Goal: Information Seeking & Learning: Find specific fact

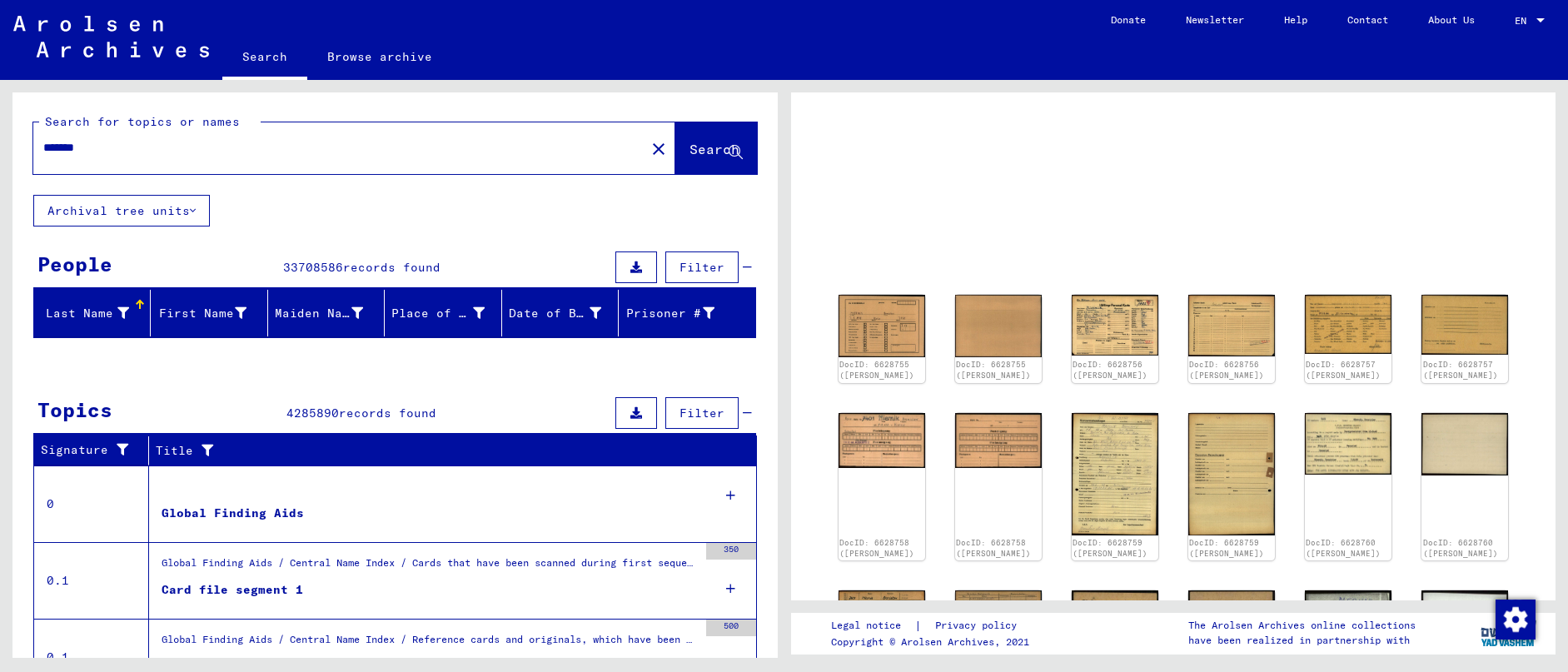
click at [739, 143] on span "Search" at bounding box center [715, 149] width 50 height 17
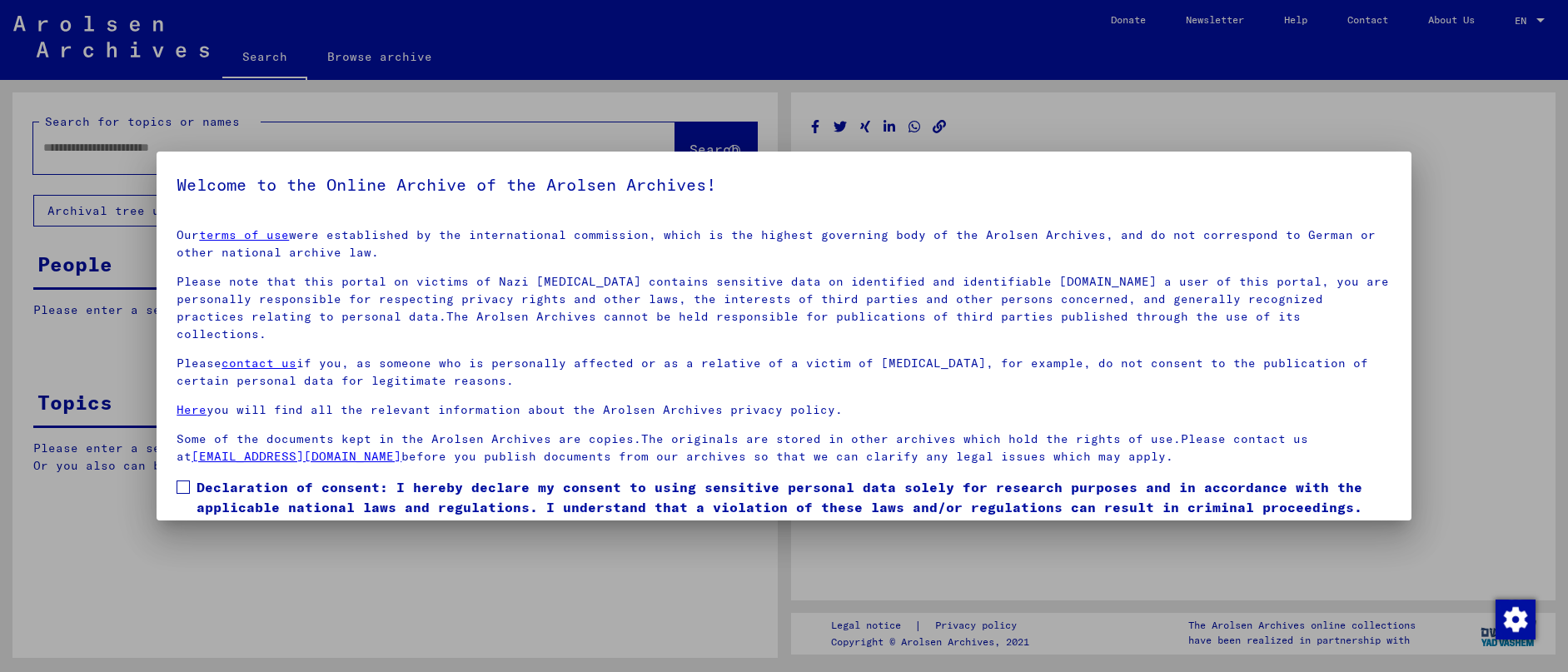
type input "*******"
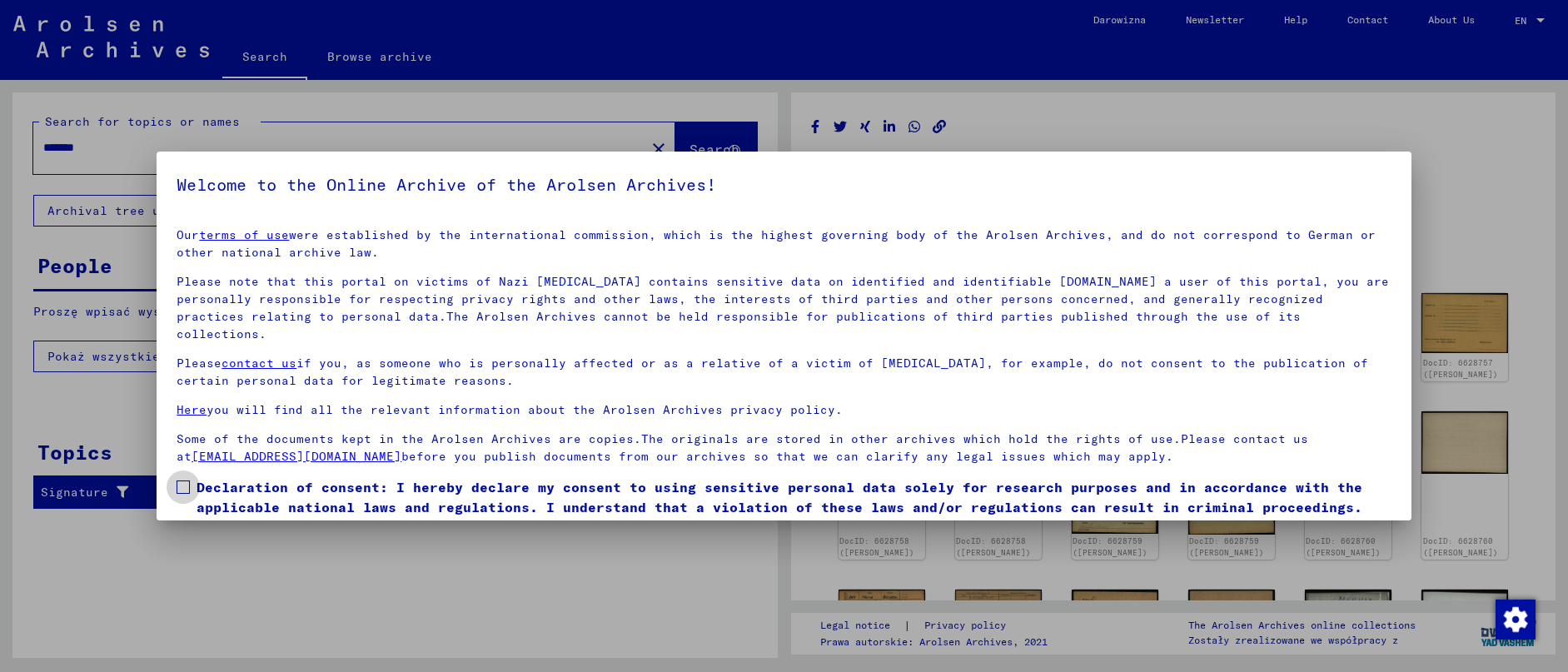
click at [187, 480] on span at bounding box center [183, 487] width 13 height 13
click at [214, 526] on button "I agree" at bounding box center [217, 541] width 81 height 32
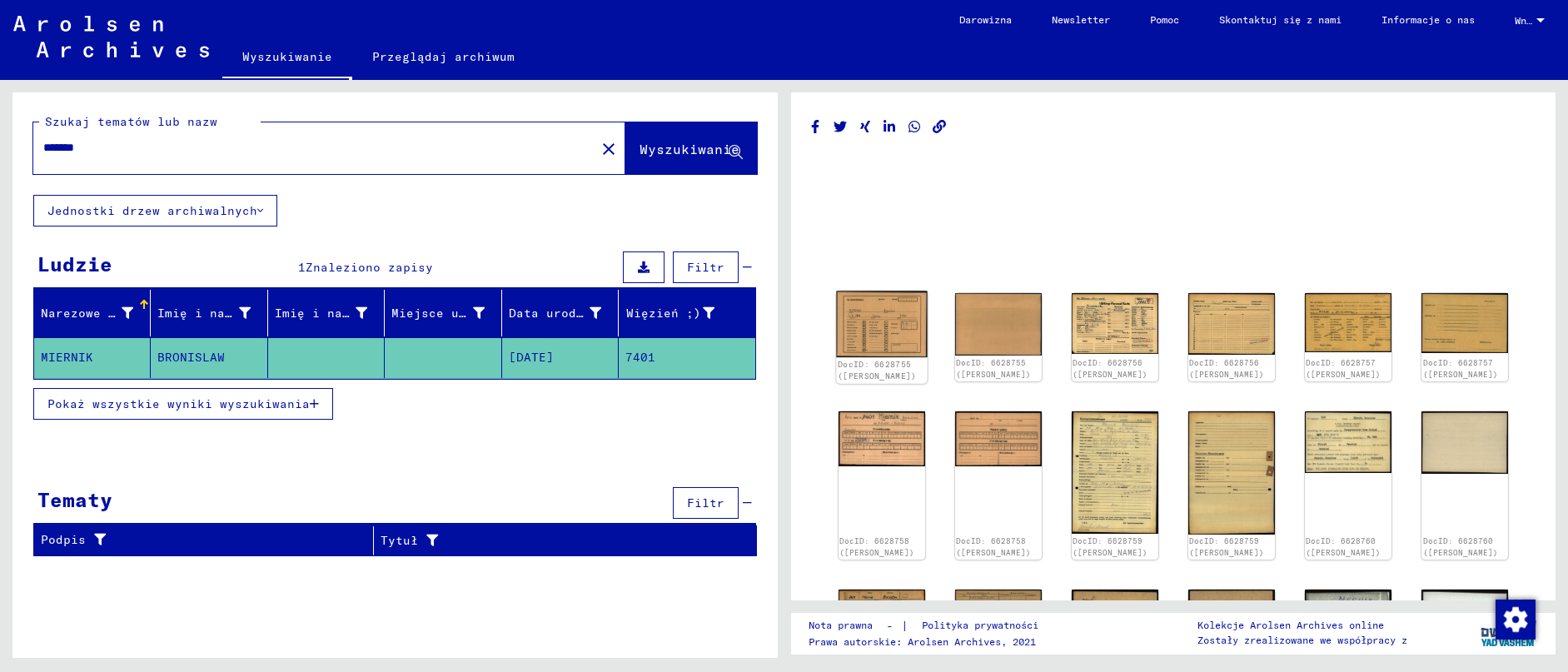
click at [869, 321] on img at bounding box center [881, 324] width 90 height 66
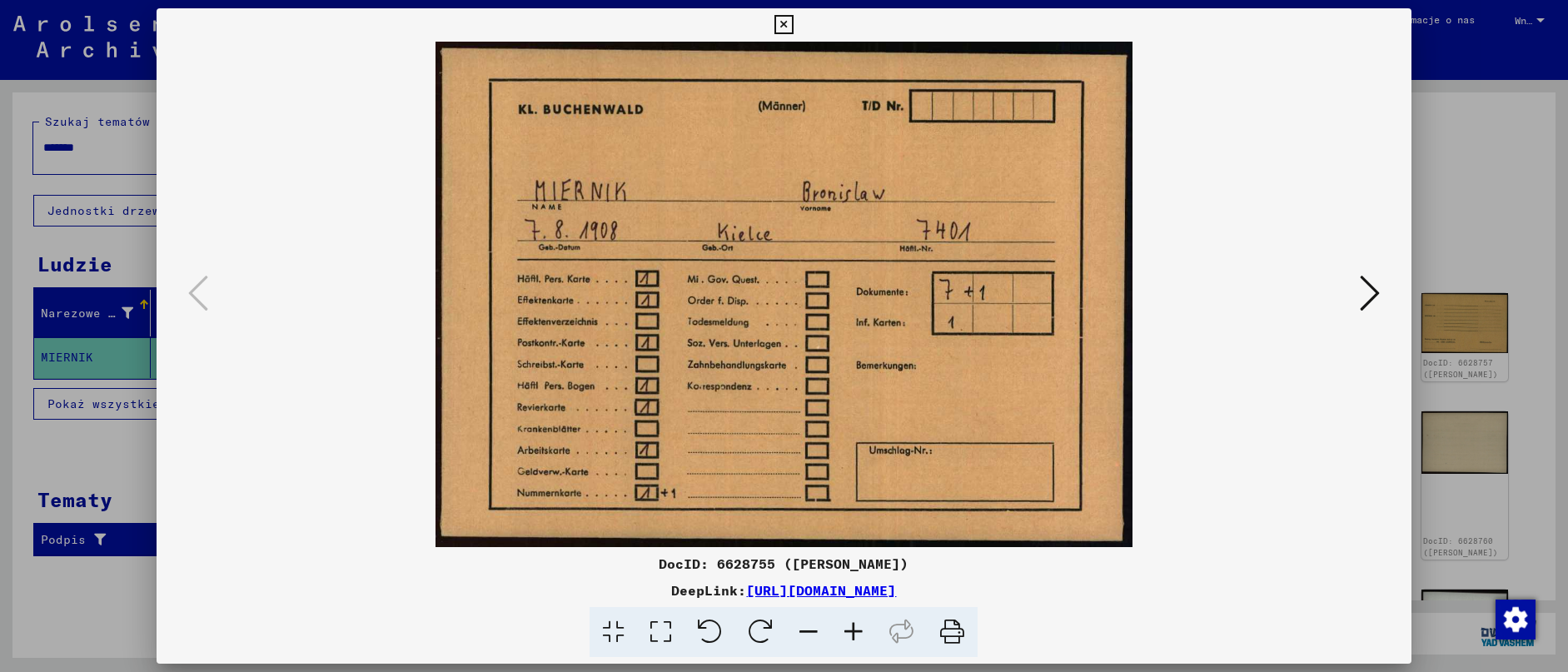
click at [1372, 289] on icon at bounding box center [1370, 293] width 20 height 40
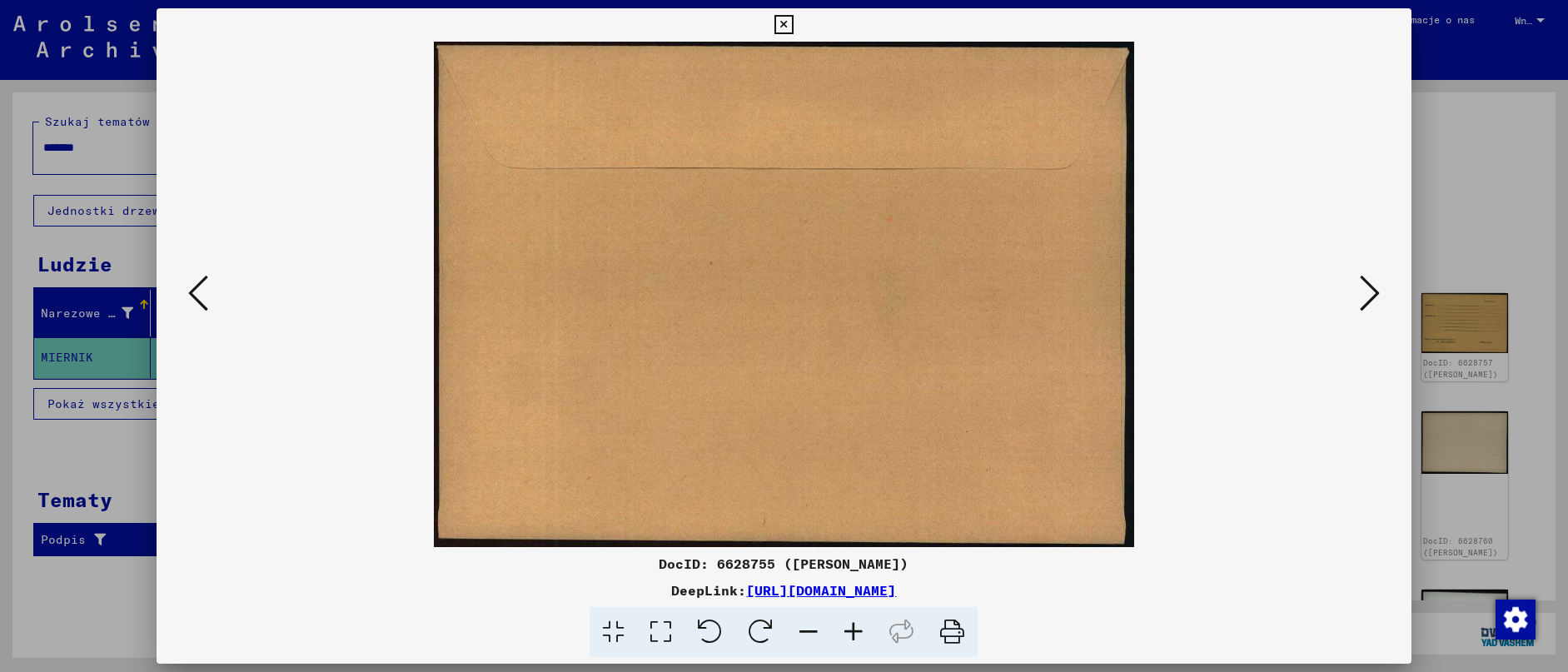
click at [1372, 289] on icon at bounding box center [1370, 293] width 20 height 40
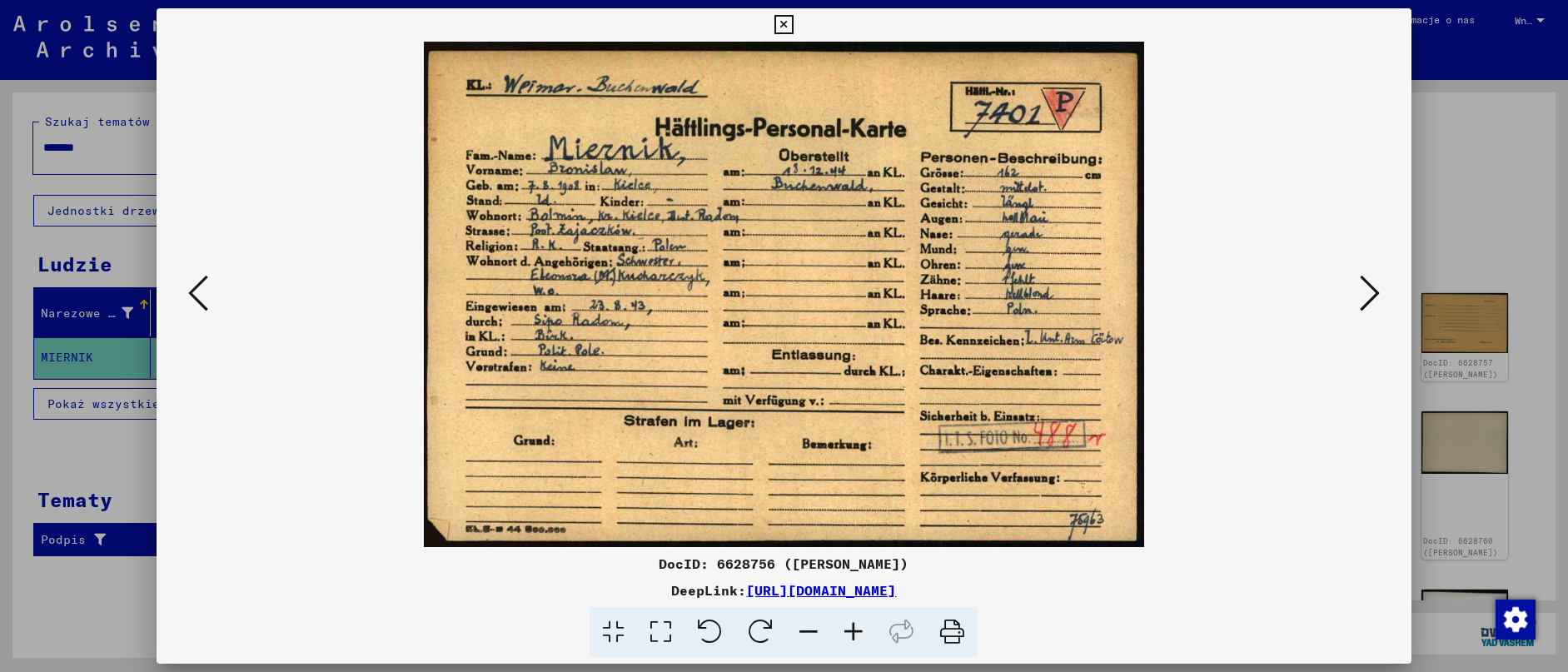
click at [1354, 286] on img at bounding box center [783, 295] width 1140 height 505
click at [1376, 281] on icon at bounding box center [1370, 293] width 20 height 40
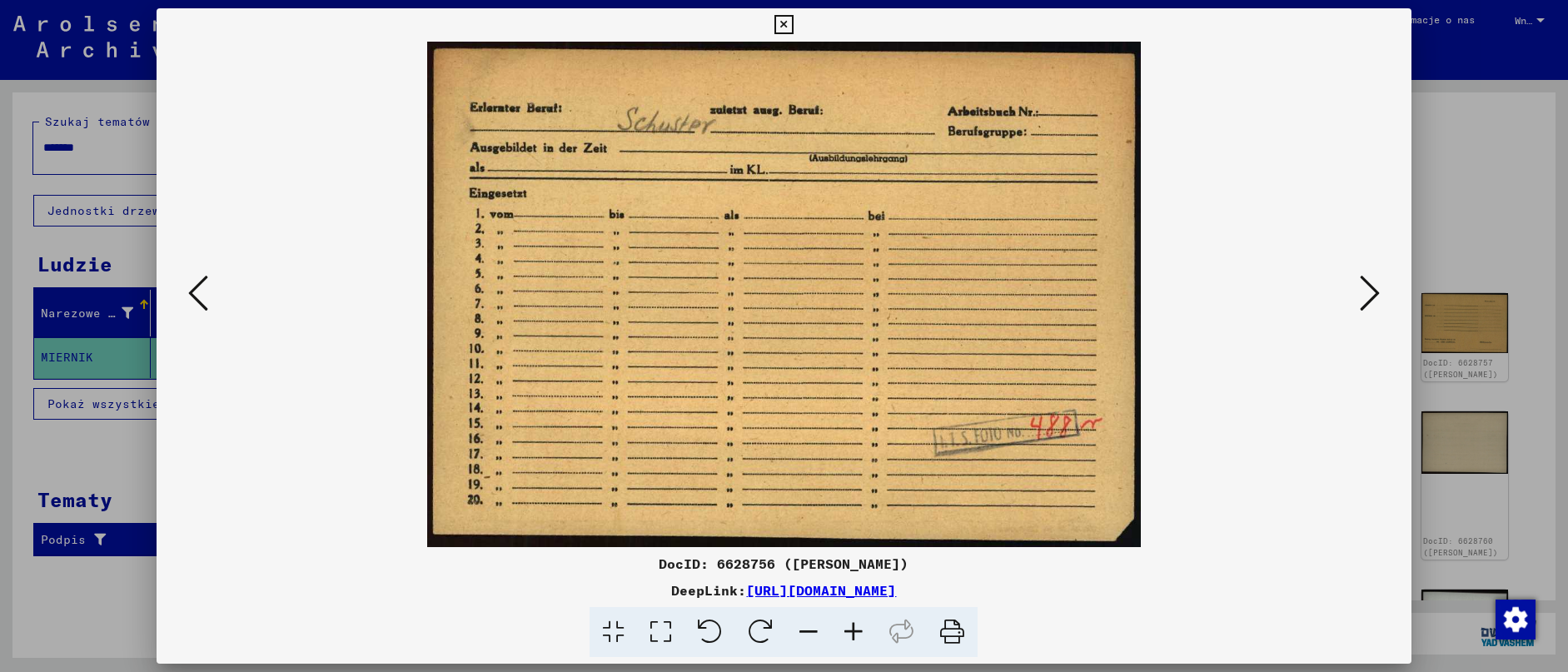
click at [1376, 281] on icon at bounding box center [1370, 293] width 20 height 40
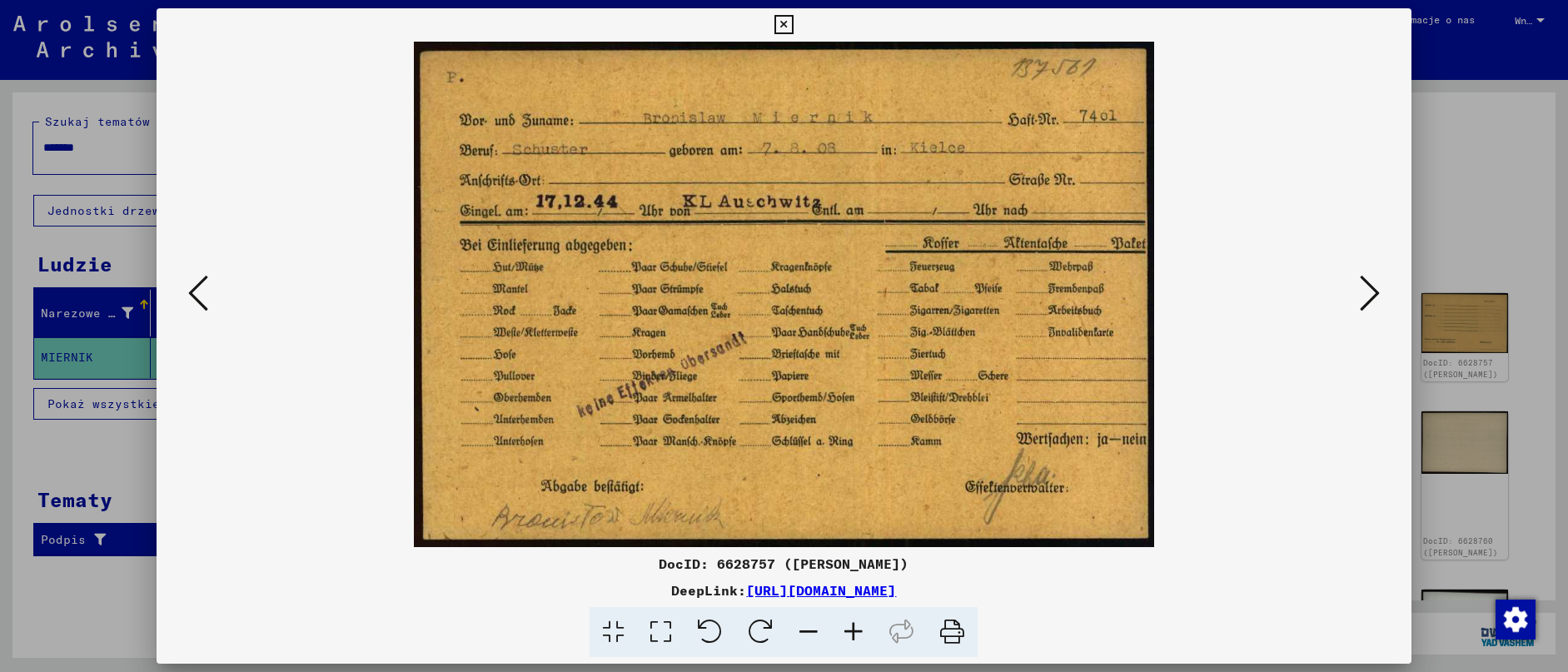
click at [1376, 281] on icon at bounding box center [1370, 293] width 20 height 40
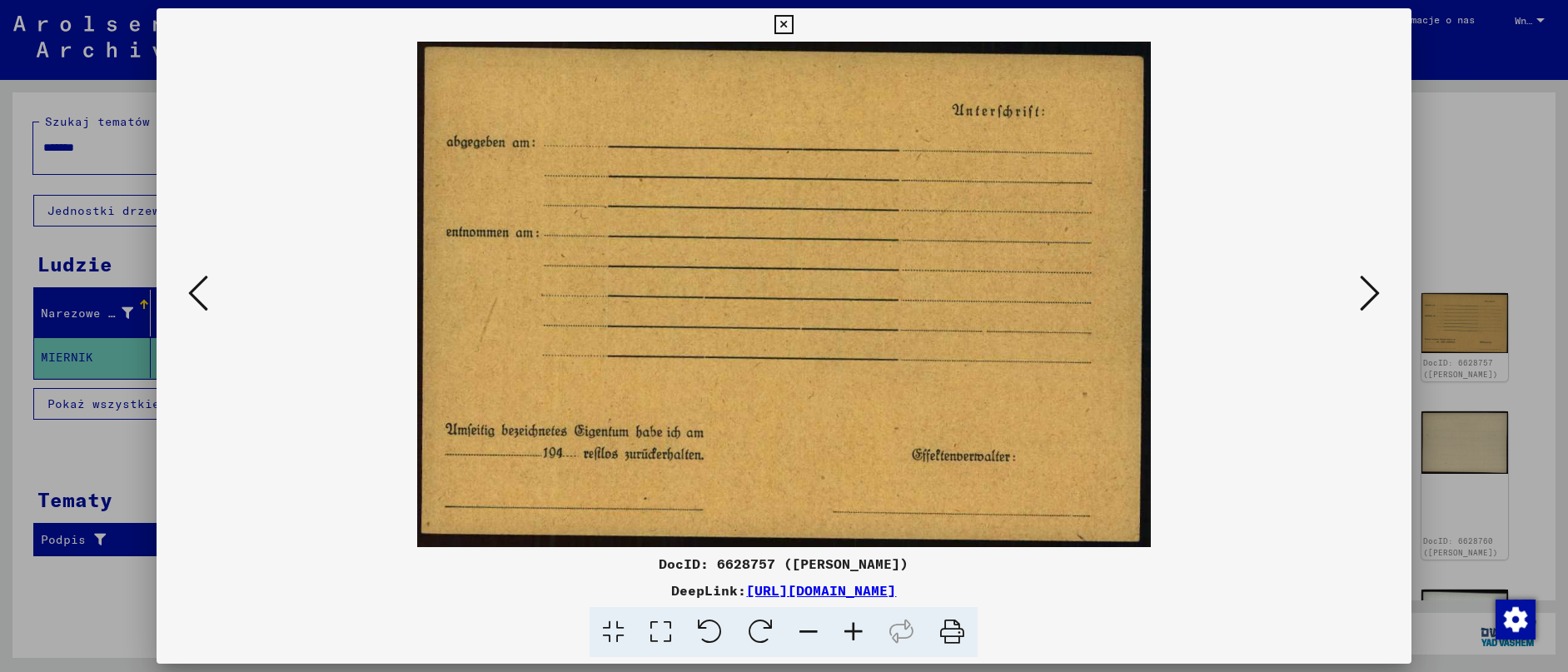
click at [1376, 281] on icon at bounding box center [1370, 293] width 20 height 40
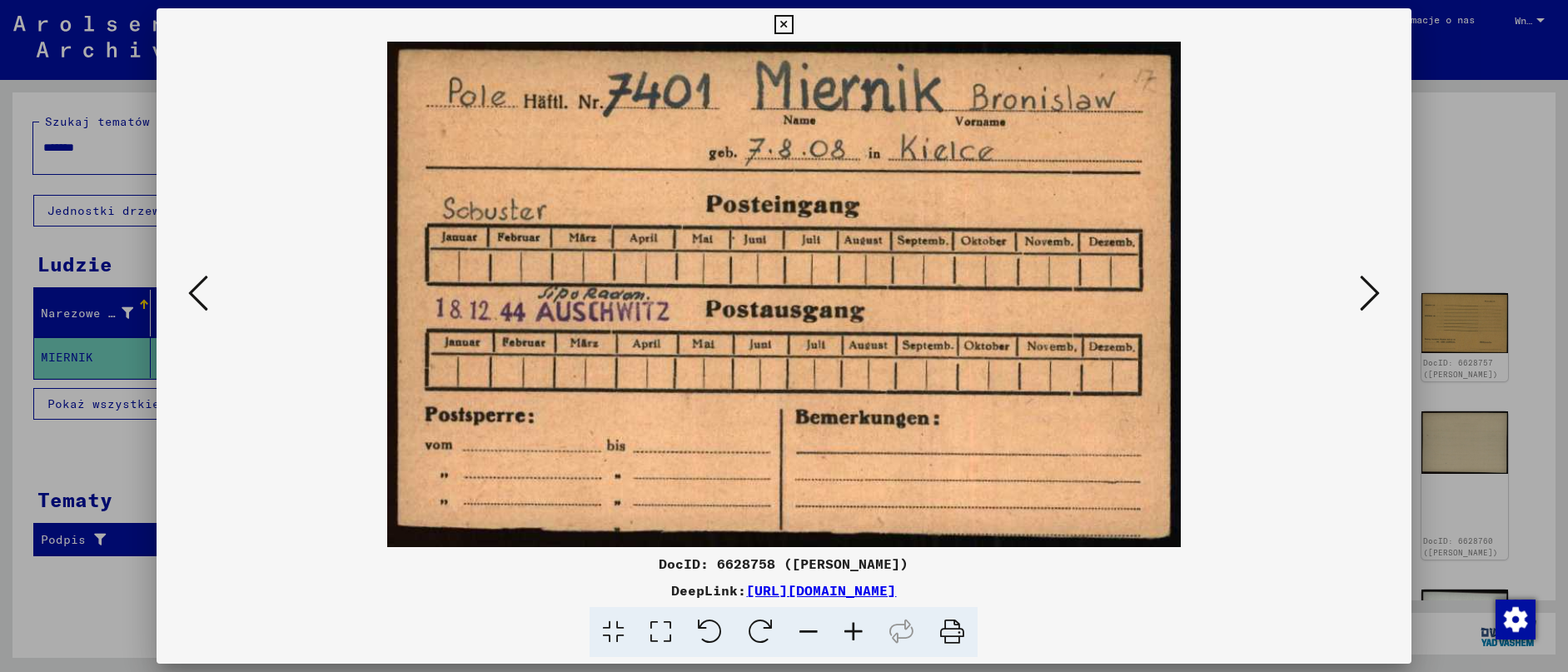
click at [1376, 281] on icon at bounding box center [1370, 293] width 20 height 40
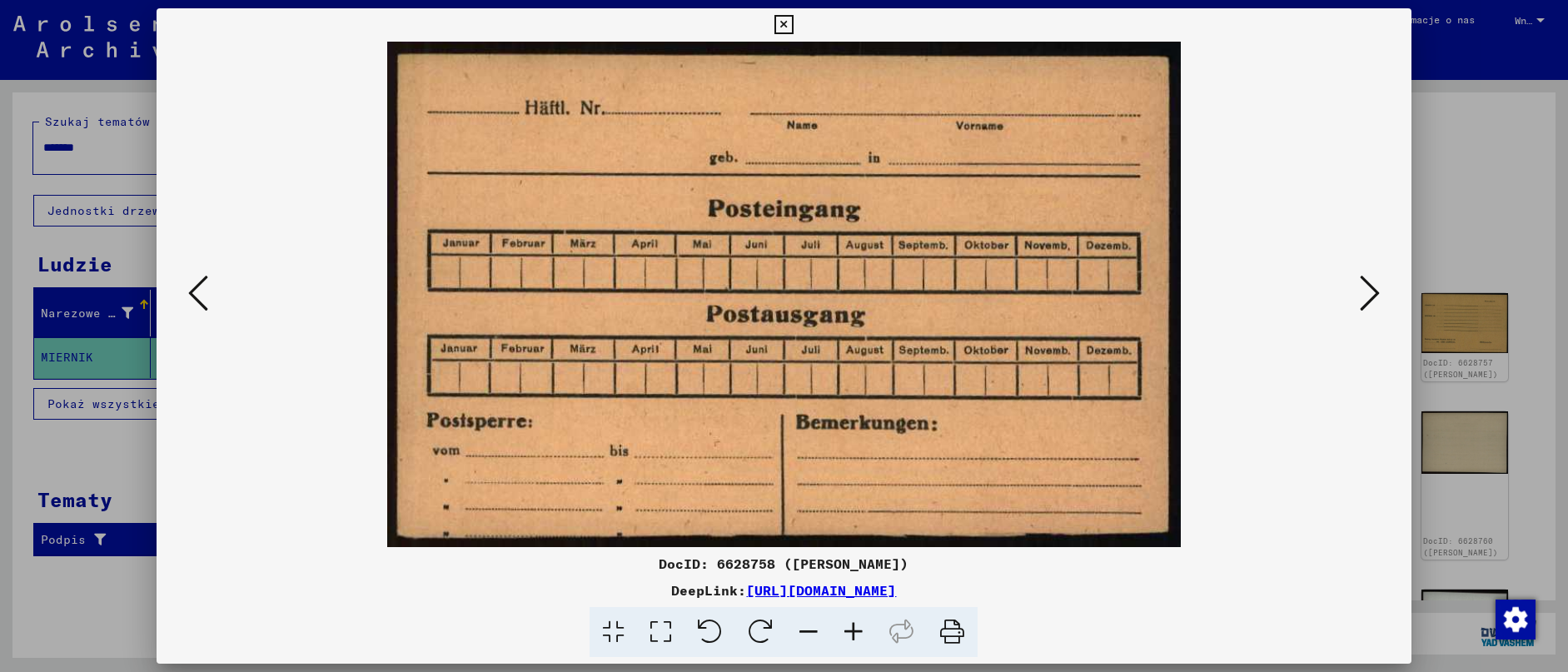
click at [1376, 281] on icon at bounding box center [1370, 293] width 20 height 40
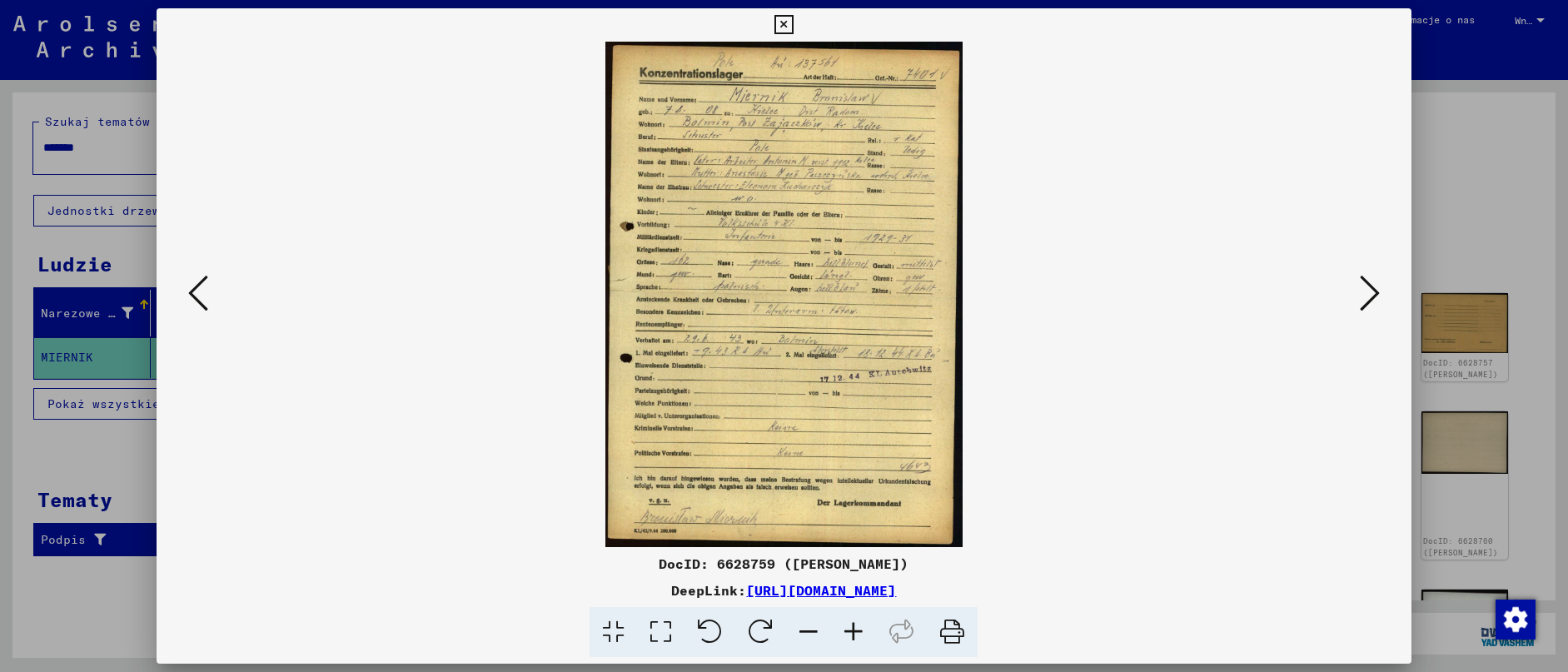
click at [793, 28] on icon at bounding box center [784, 25] width 19 height 20
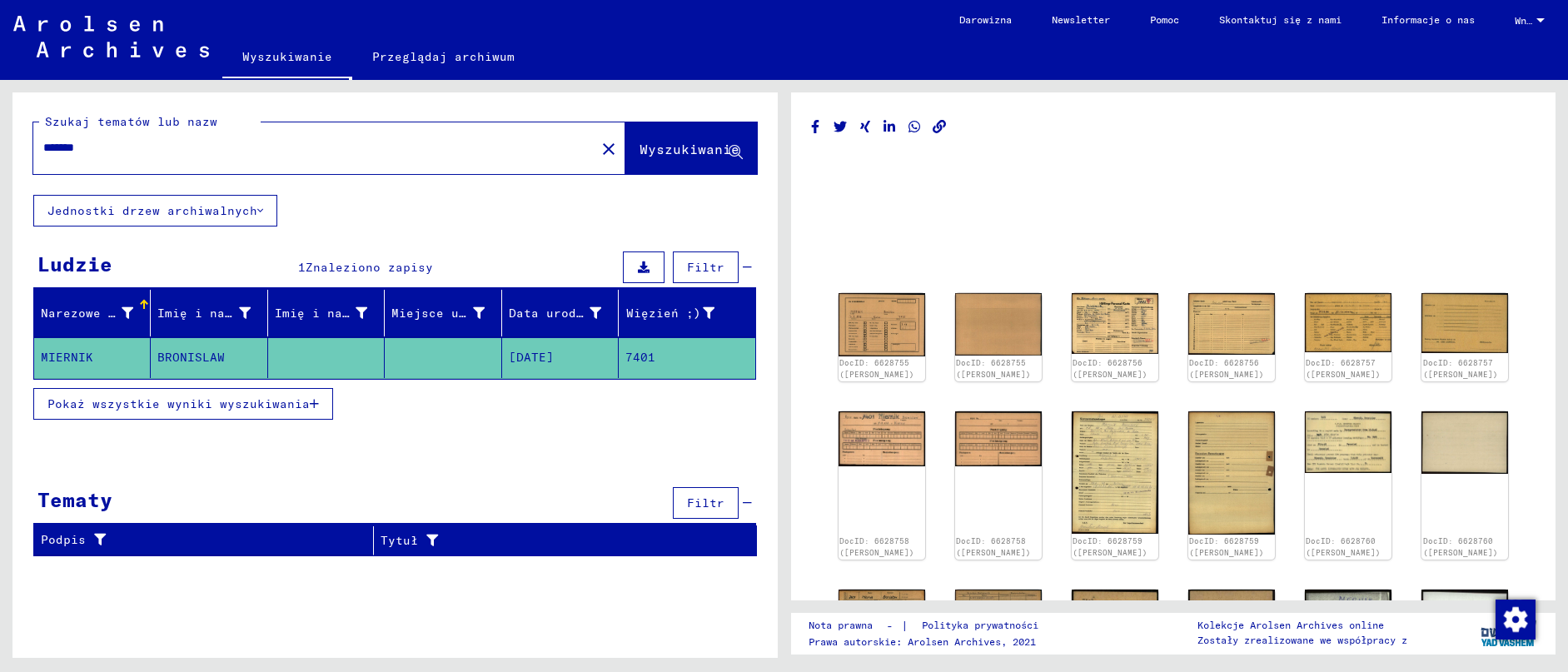
click at [117, 160] on div "*******" at bounding box center [310, 147] width 552 height 38
click at [608, 149] on mat-icon "close" at bounding box center [609, 149] width 20 height 20
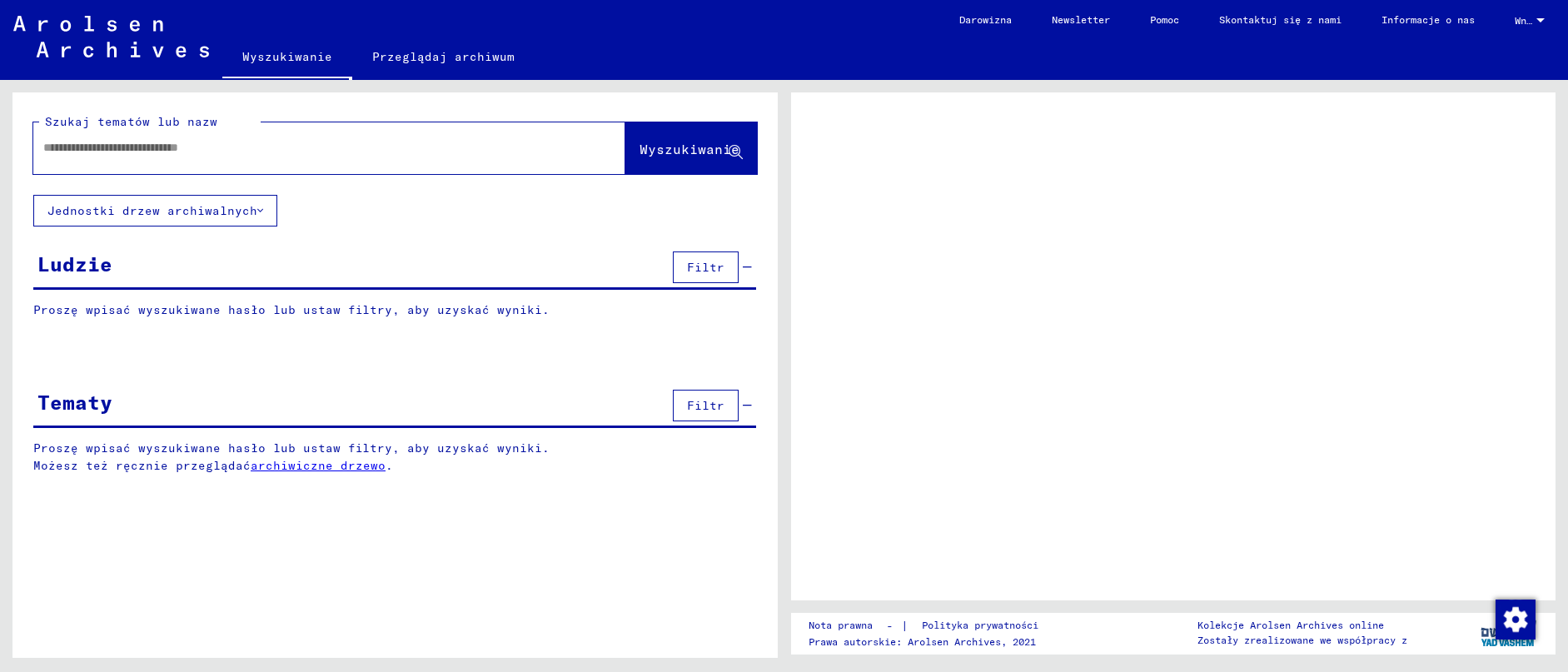
click at [259, 150] on input "text" at bounding box center [315, 147] width 542 height 18
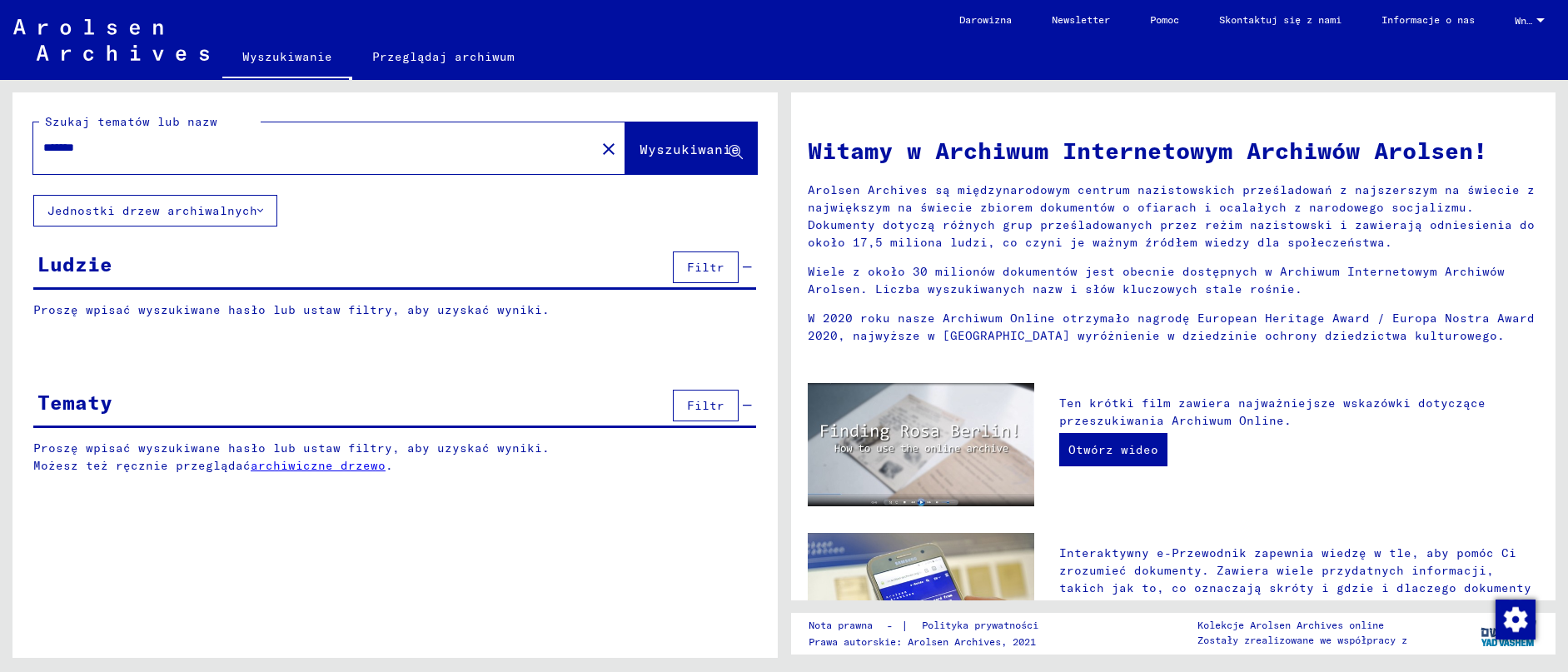
type input "*******"
click at [699, 148] on span "Wyszukiwanie" at bounding box center [689, 149] width 100 height 17
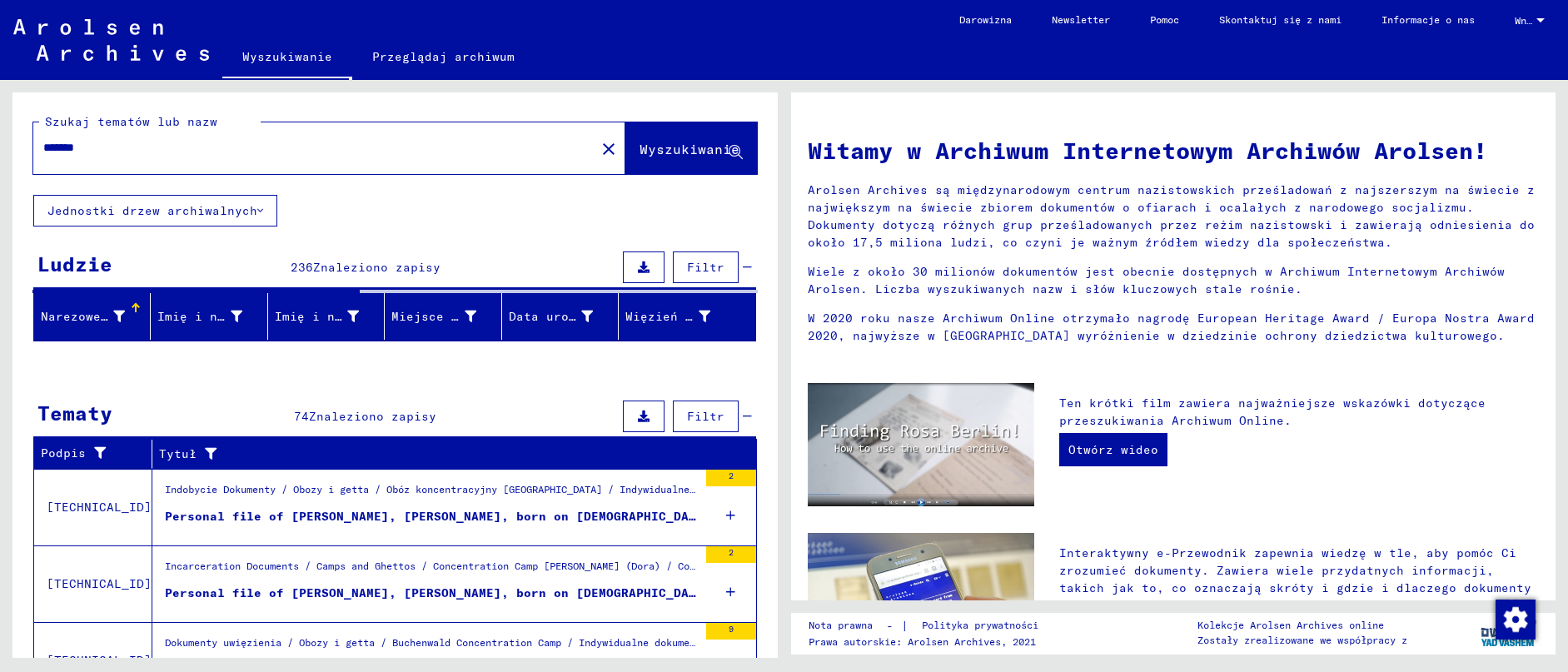
scroll to position [244, 0]
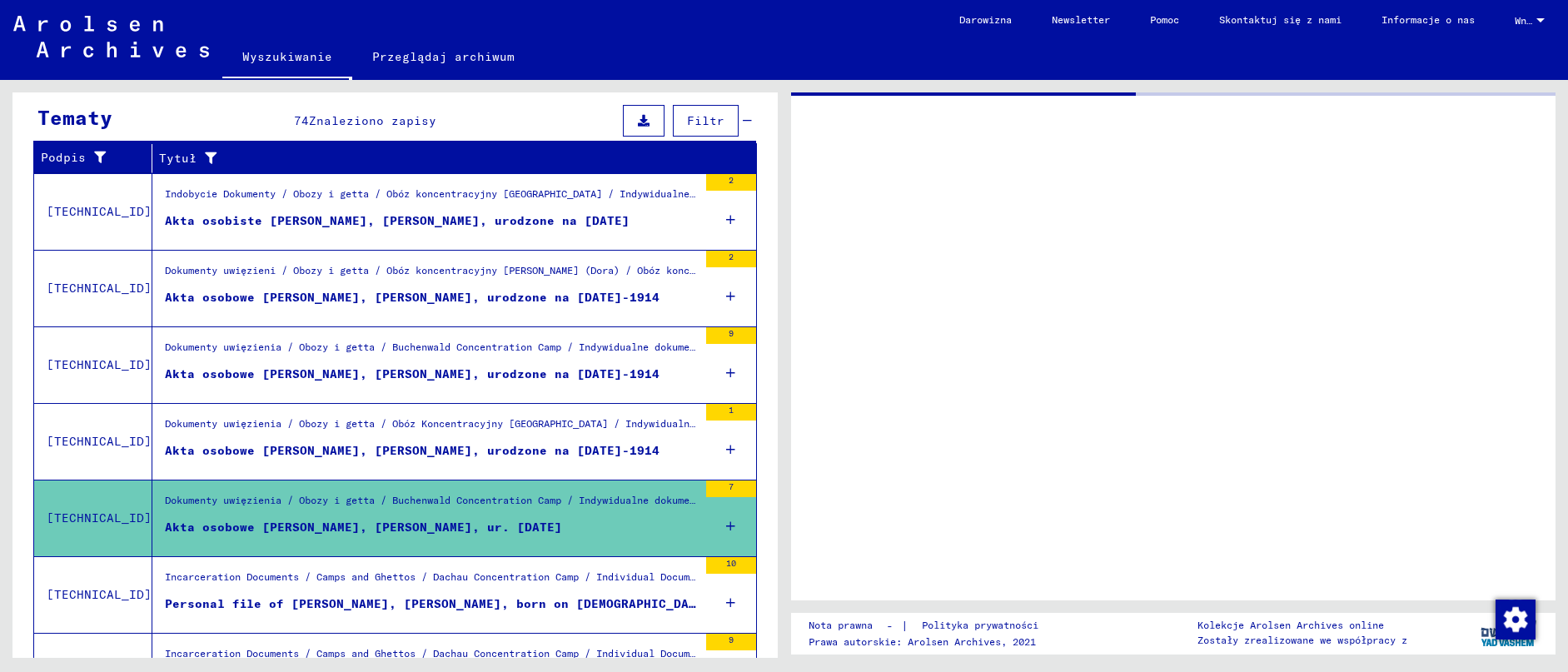
scroll to position [505, 0]
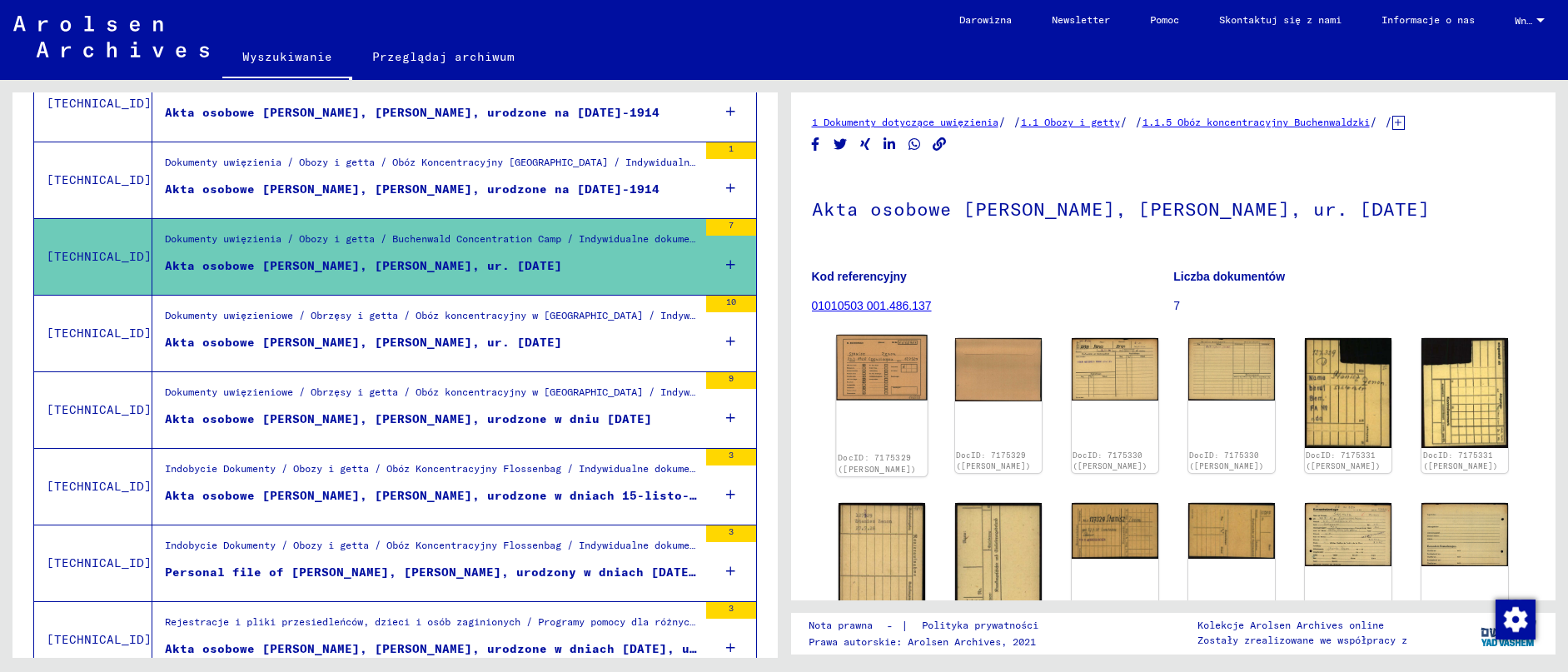
click at [873, 367] on img at bounding box center [881, 367] width 90 height 66
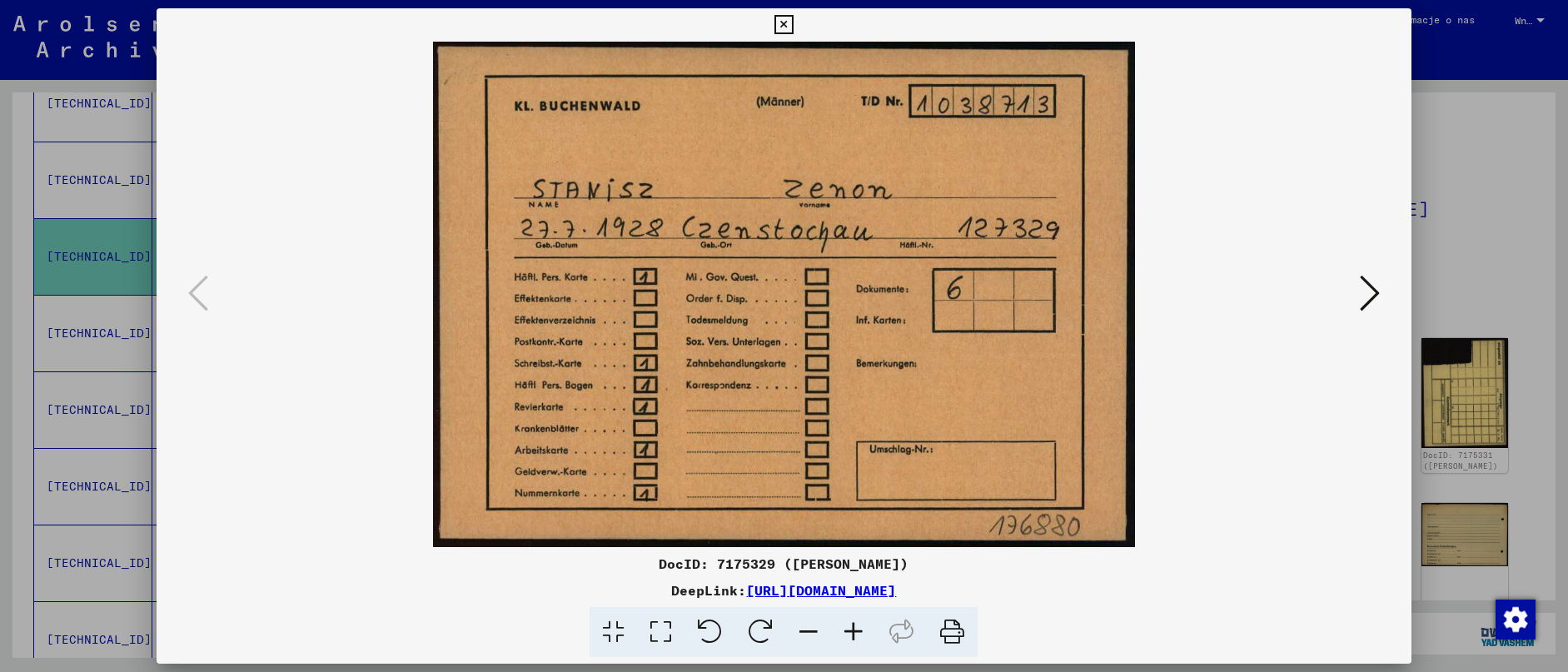
click at [1376, 301] on icon at bounding box center [1370, 293] width 20 height 40
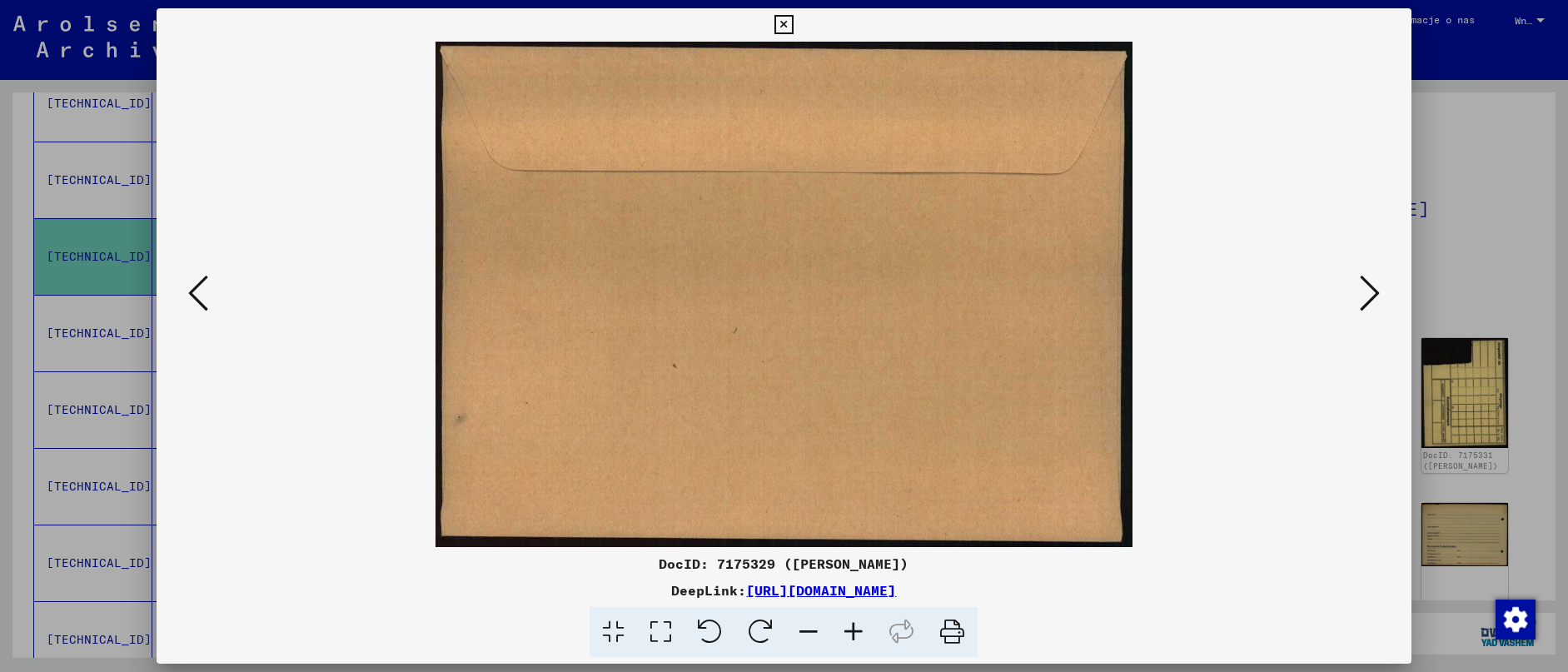
click at [1376, 301] on icon at bounding box center [1370, 293] width 20 height 40
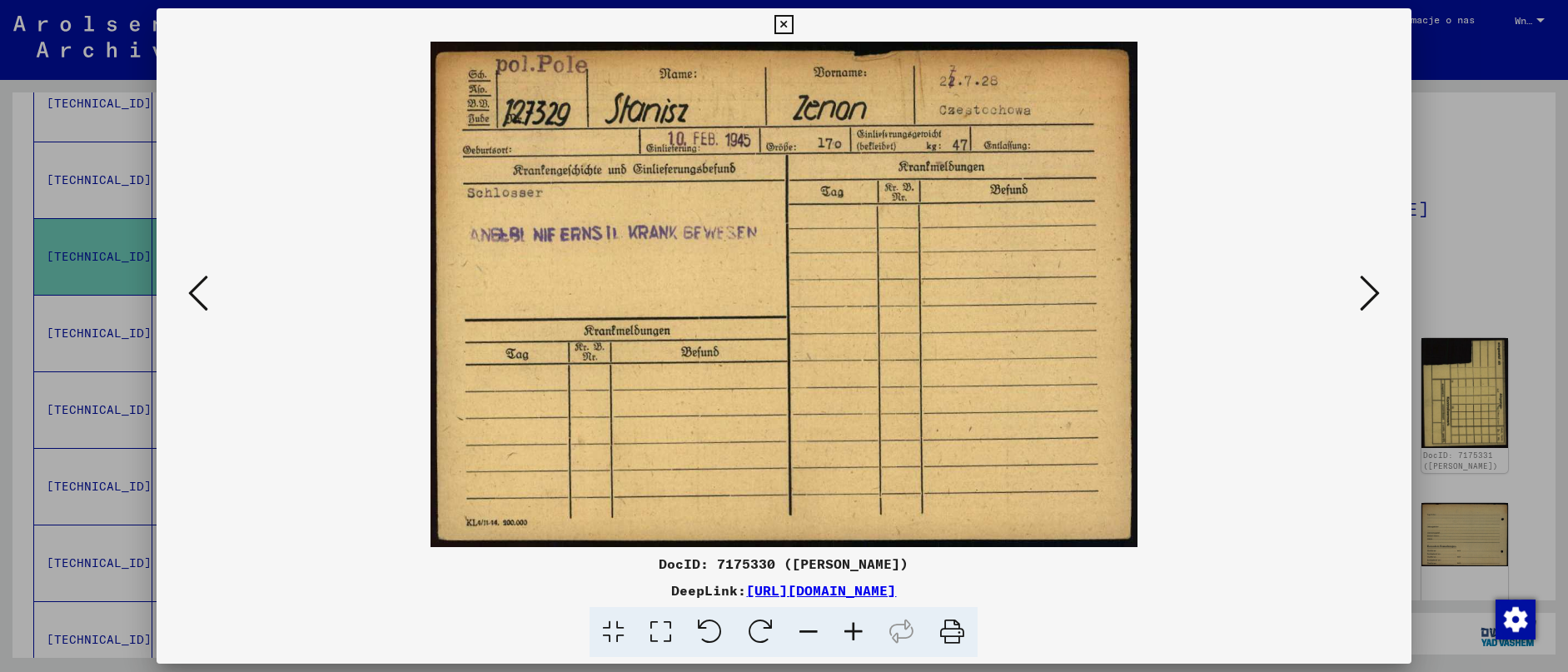
click at [1376, 301] on icon at bounding box center [1370, 293] width 20 height 40
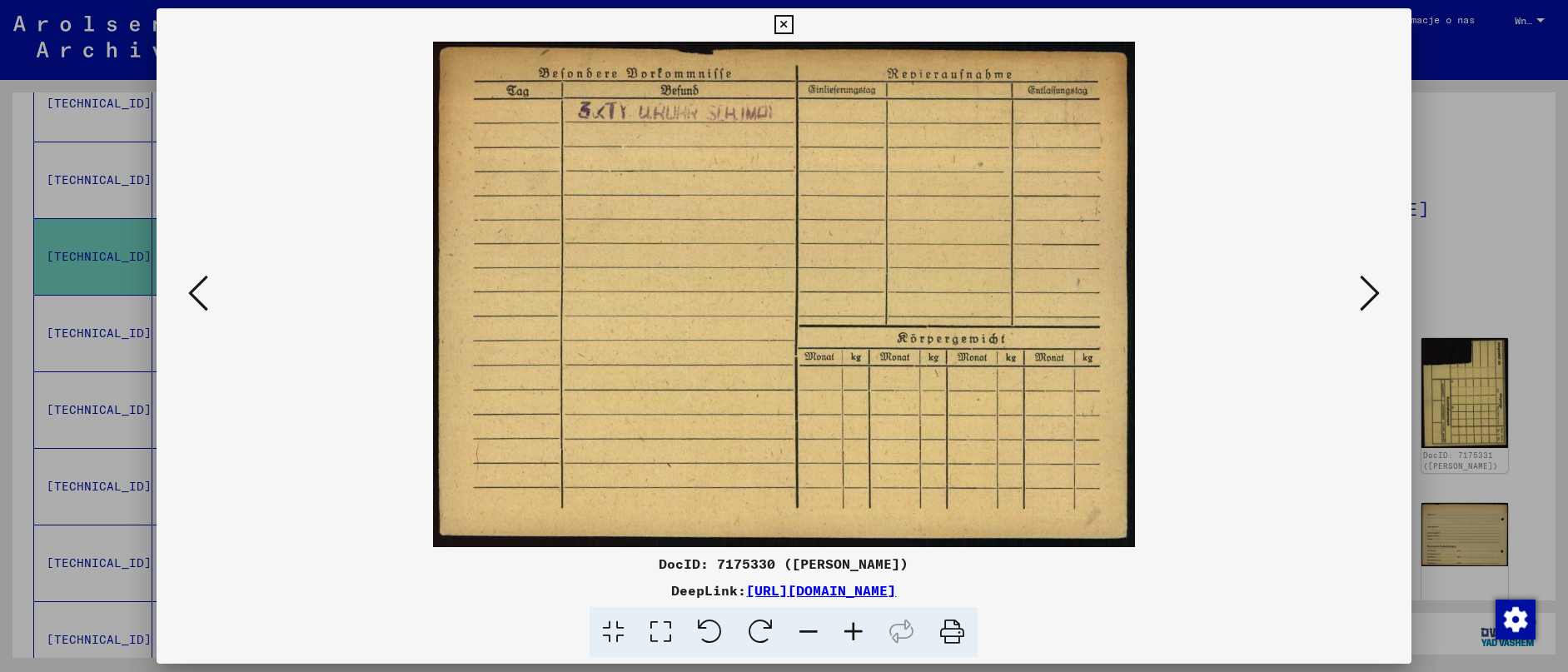
click at [1376, 301] on icon at bounding box center [1370, 293] width 20 height 40
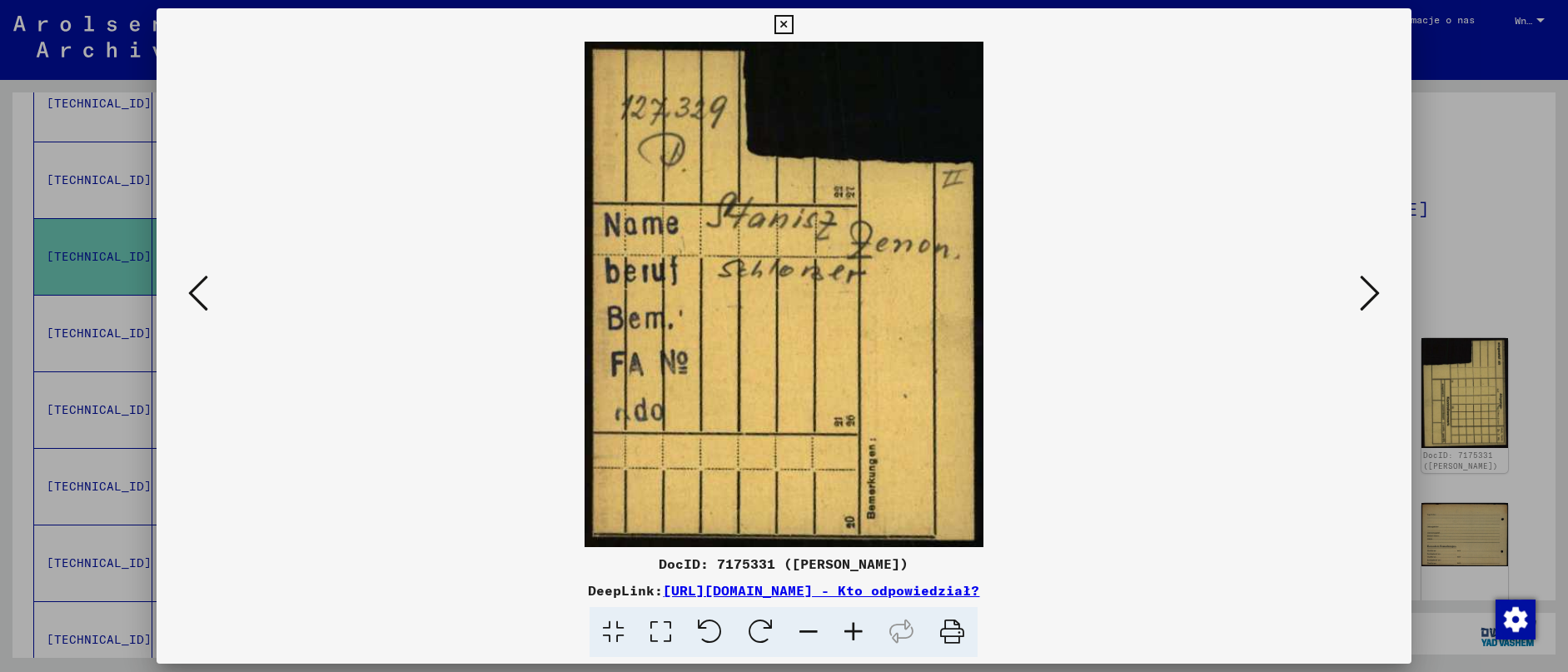
click at [1376, 301] on icon at bounding box center [1370, 293] width 20 height 40
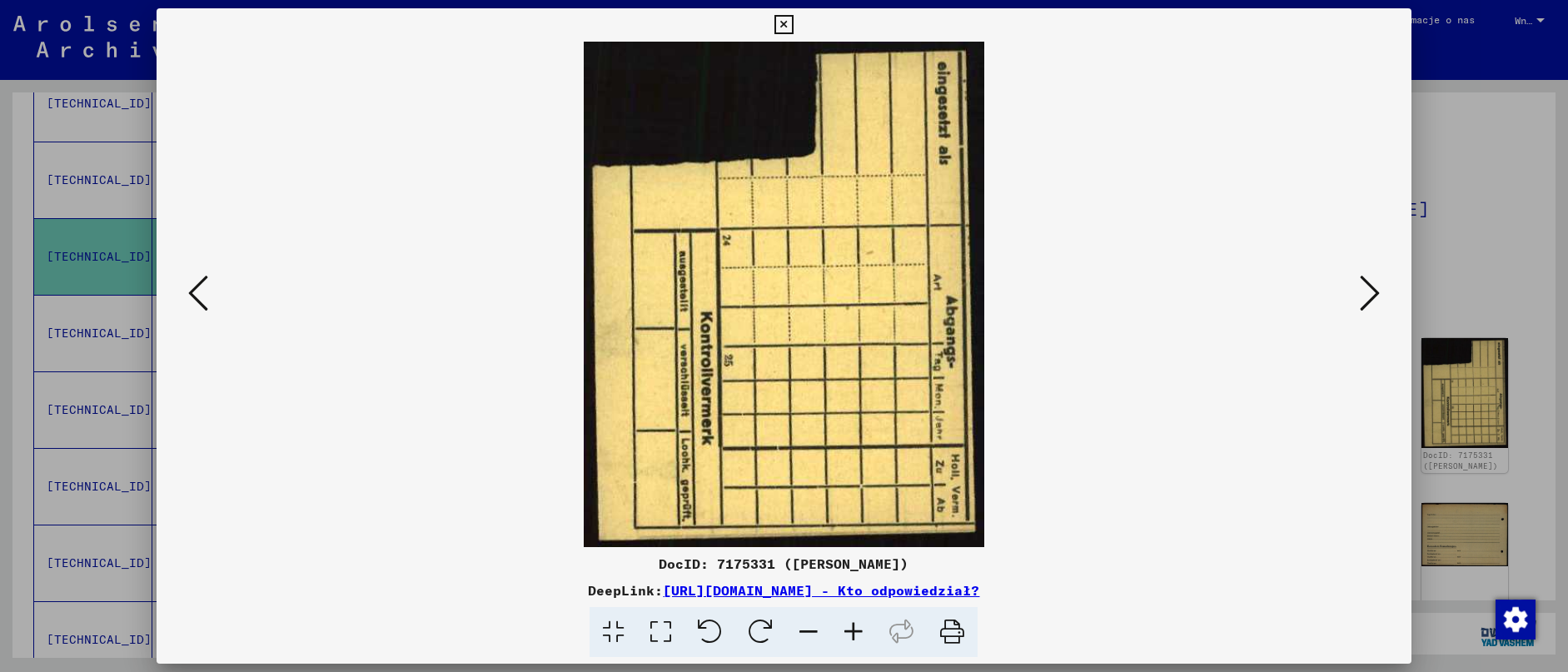
click at [1376, 301] on icon at bounding box center [1370, 293] width 20 height 40
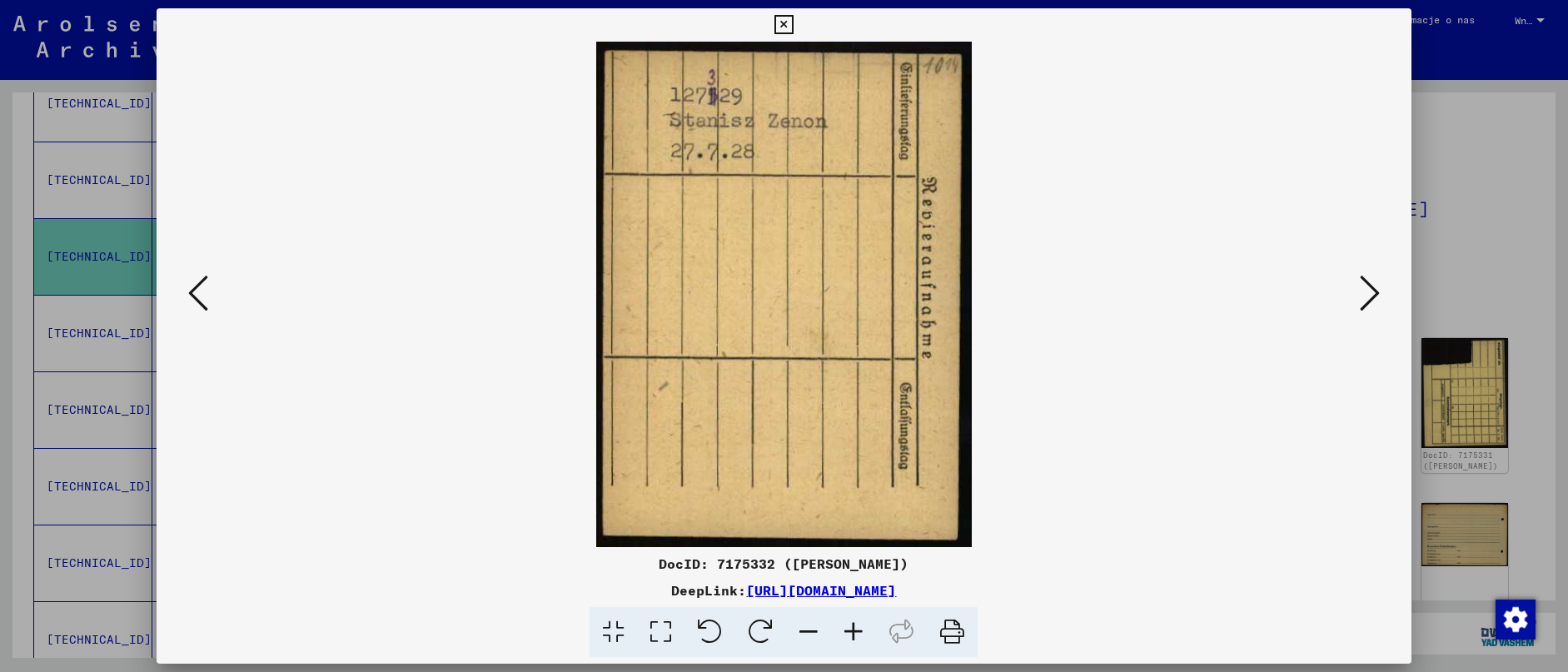
click at [1376, 301] on icon at bounding box center [1370, 293] width 20 height 40
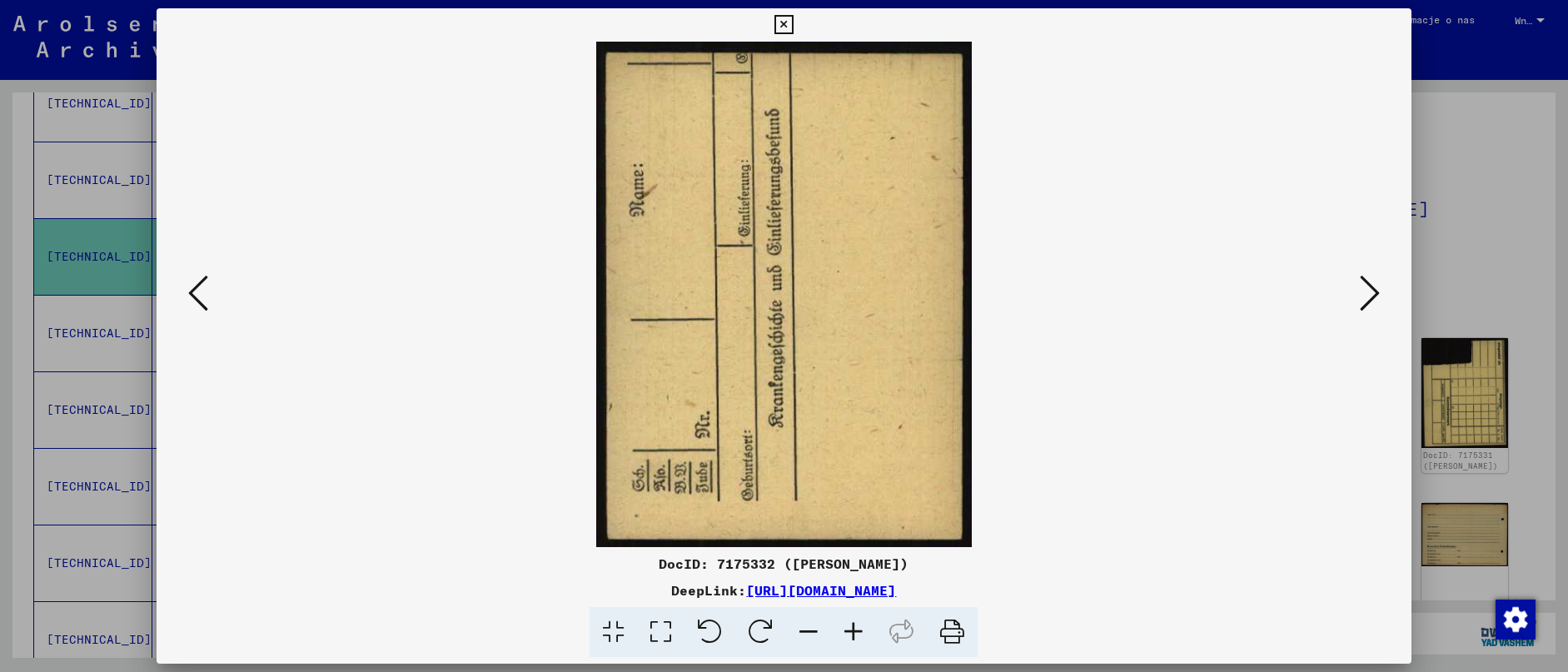
click at [1376, 301] on icon at bounding box center [1370, 293] width 20 height 40
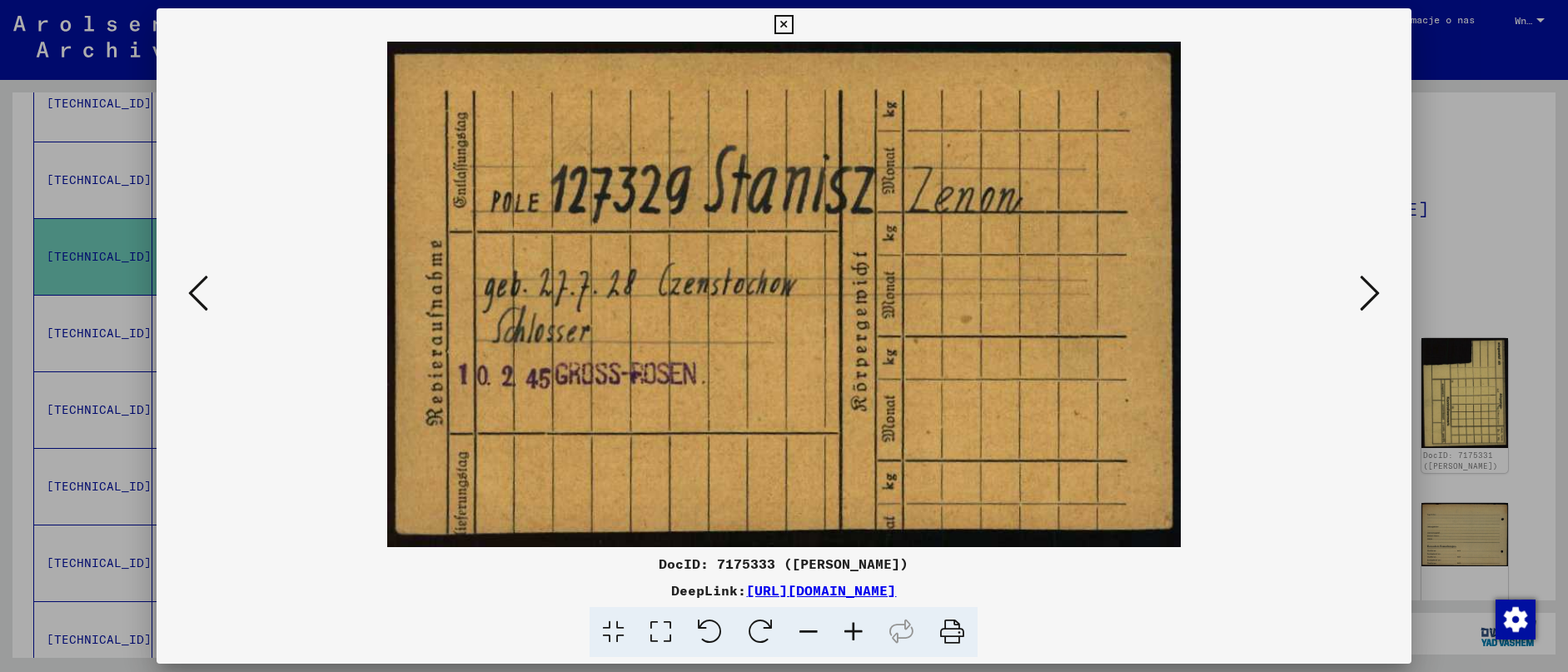
click at [1376, 301] on icon at bounding box center [1370, 293] width 20 height 40
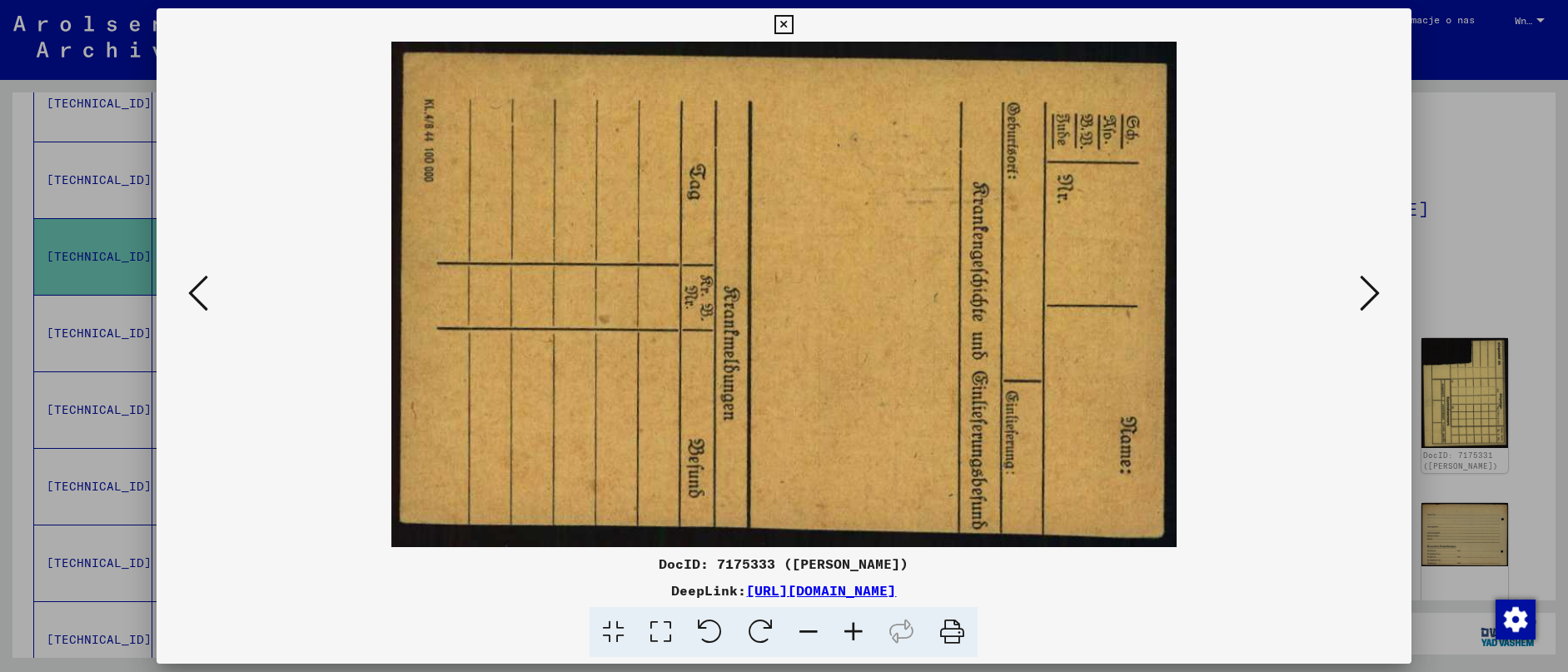
click at [1376, 301] on icon at bounding box center [1370, 293] width 20 height 40
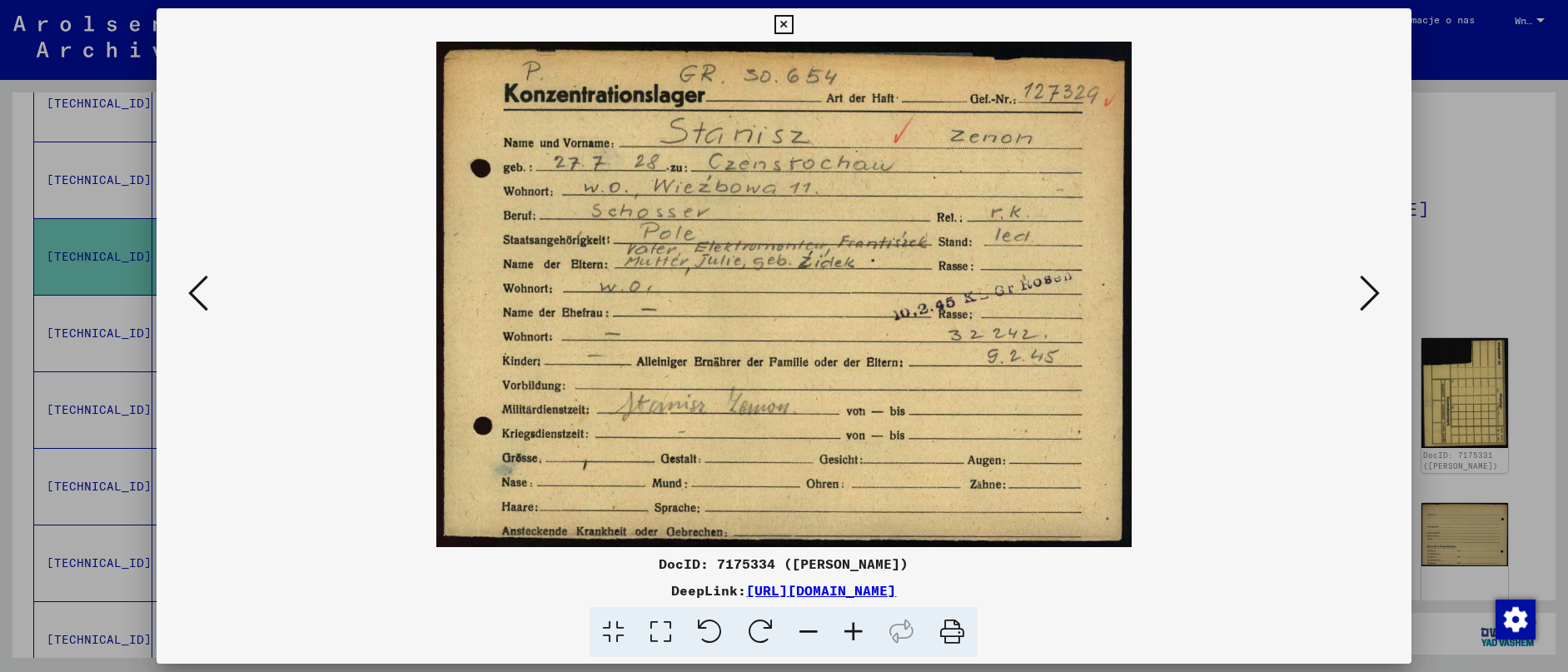
click at [1376, 301] on icon at bounding box center [1370, 293] width 20 height 40
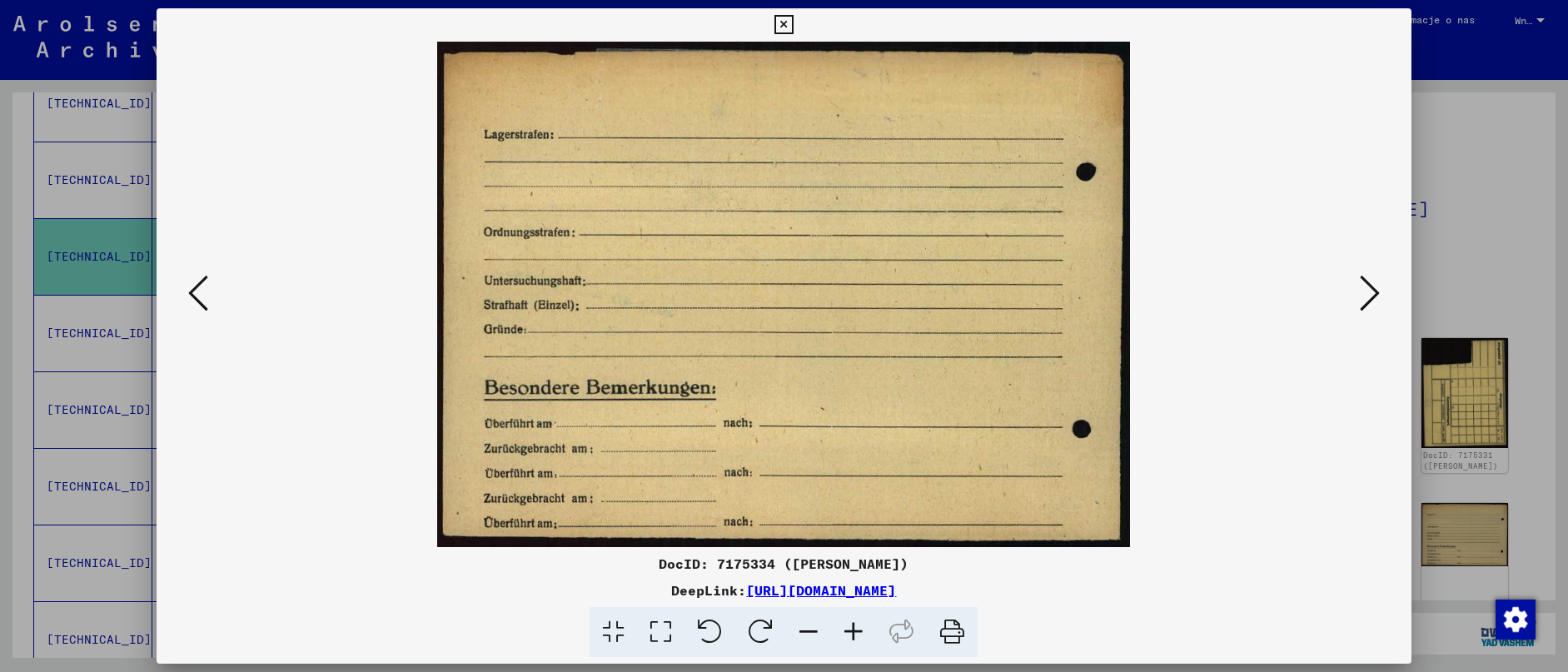
click at [1376, 301] on icon at bounding box center [1370, 293] width 20 height 40
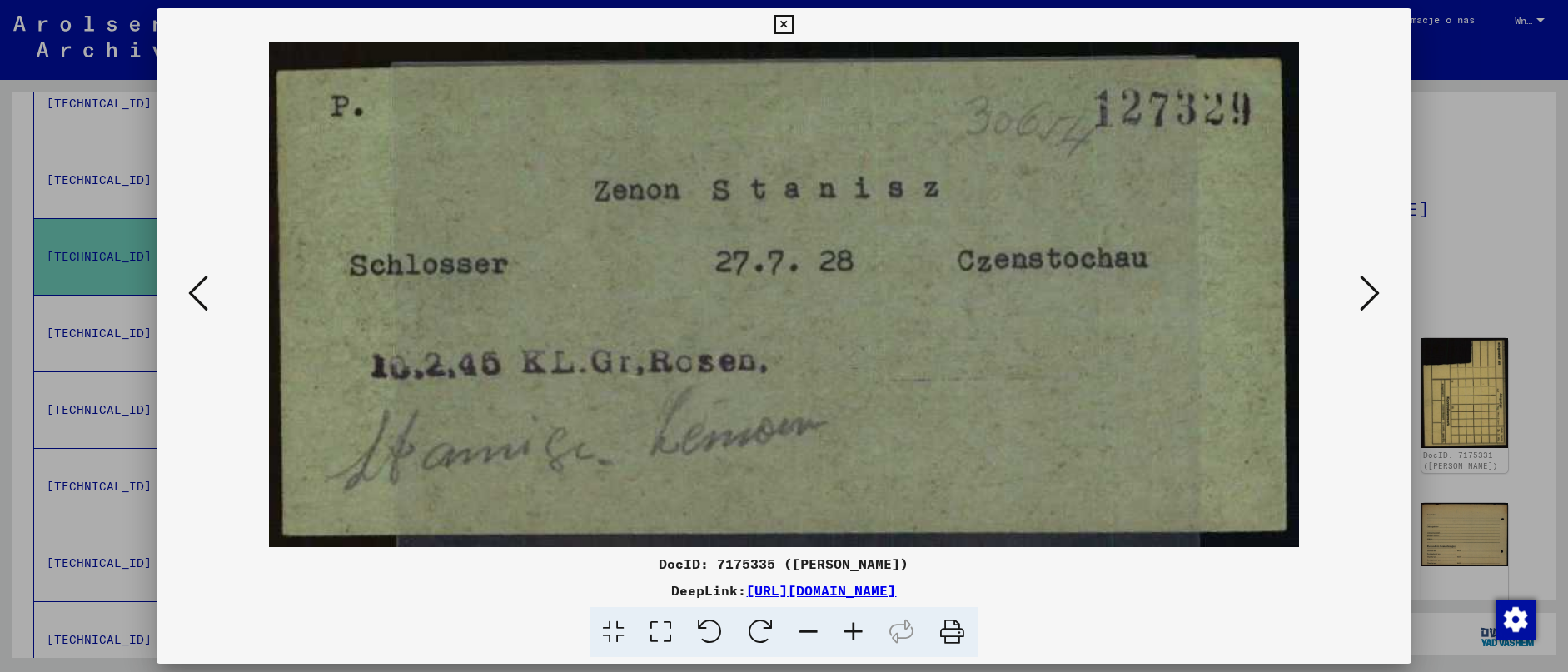
click at [1376, 301] on icon at bounding box center [1370, 293] width 20 height 40
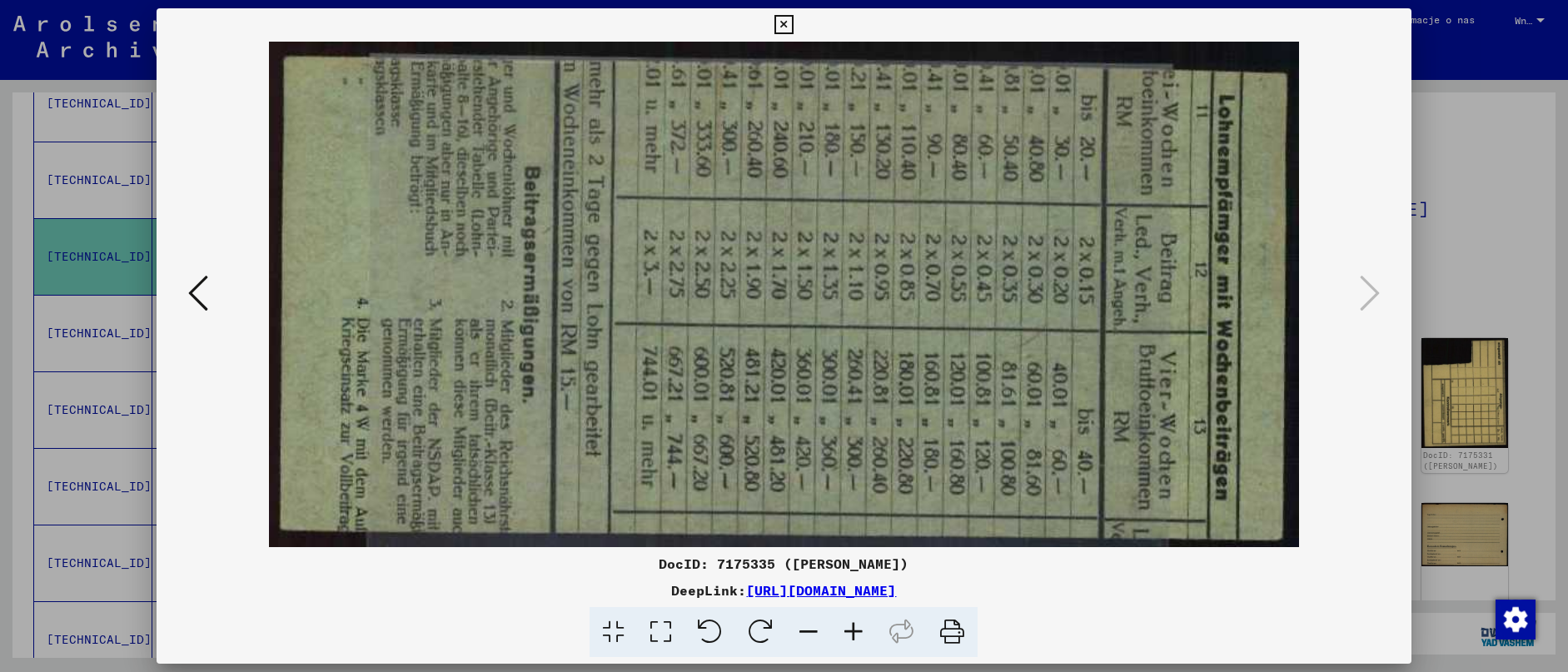
click at [793, 28] on icon at bounding box center [784, 25] width 19 height 20
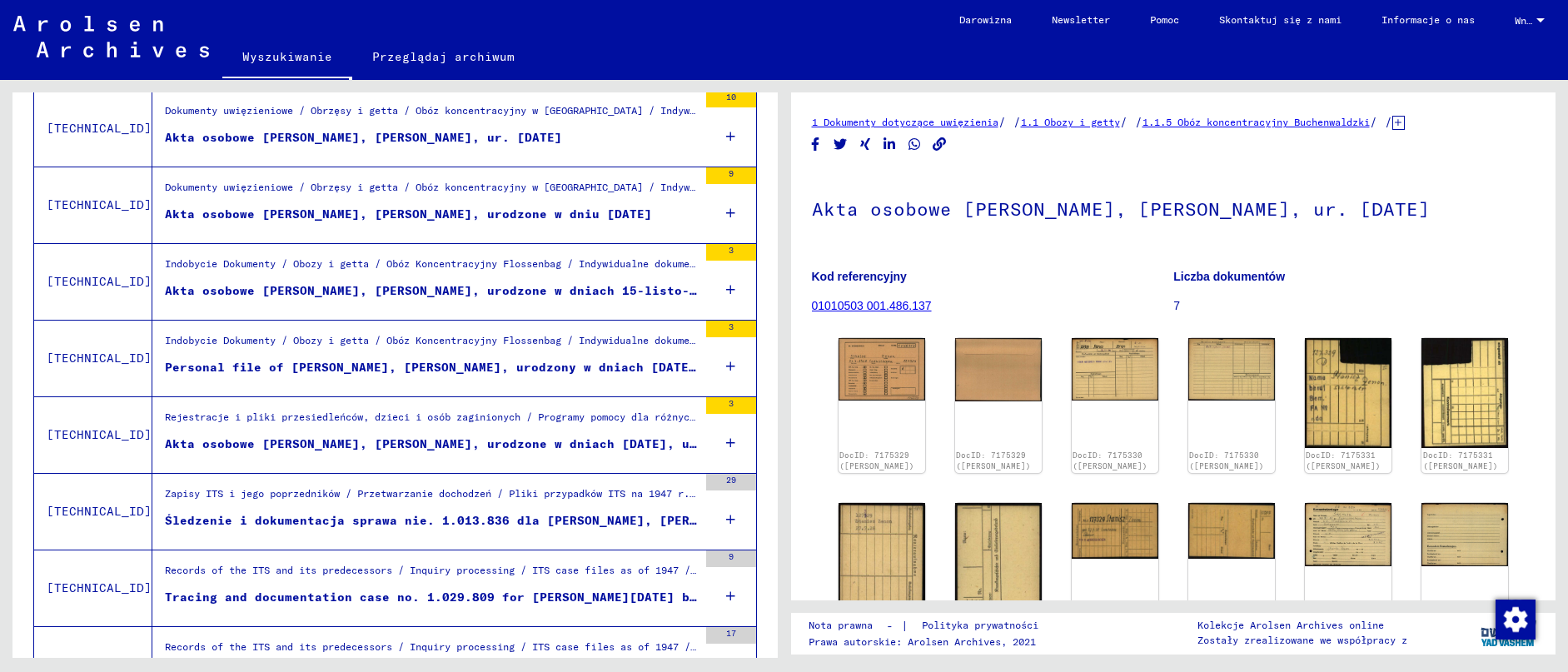
scroll to position [715, 0]
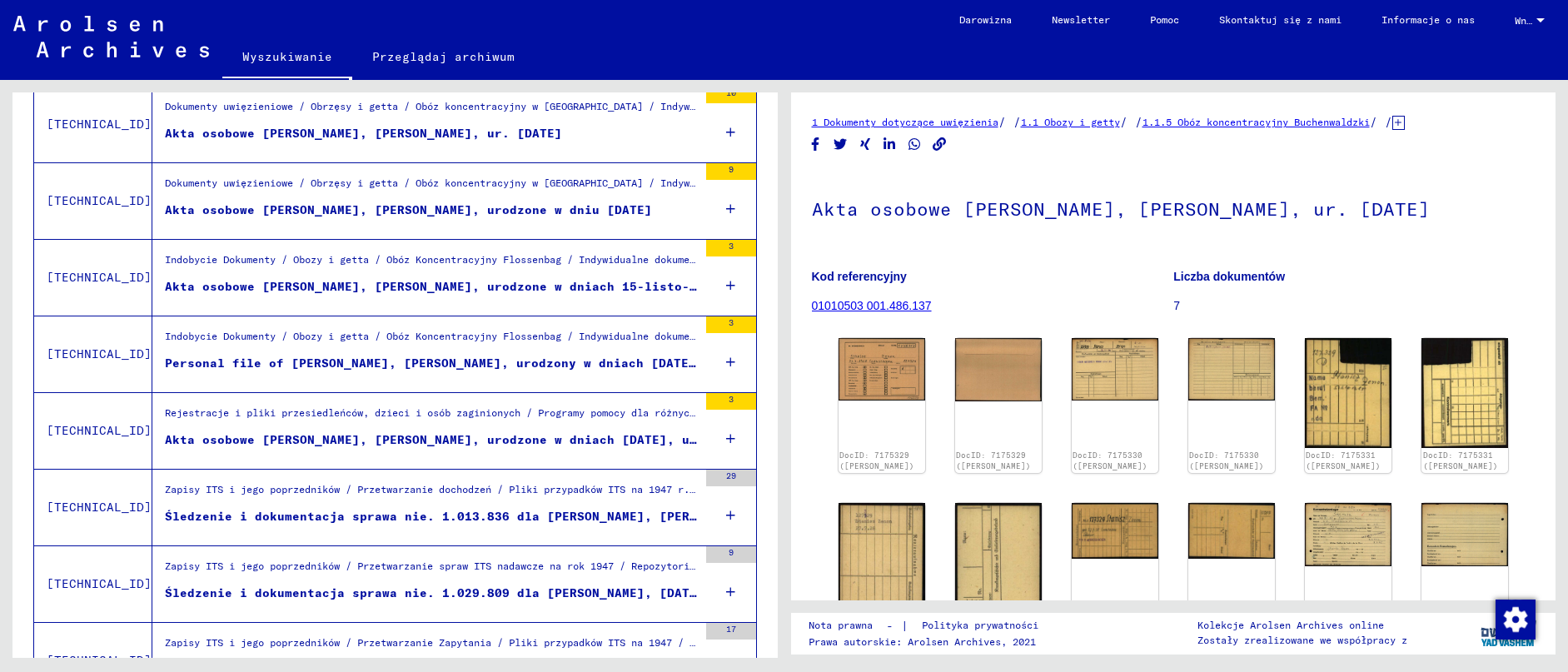
click at [481, 433] on div "Akta osobowe [PERSON_NAME], [PERSON_NAME], urodzone w dniach [DATE], urodzone w…" at bounding box center [431, 440] width 533 height 18
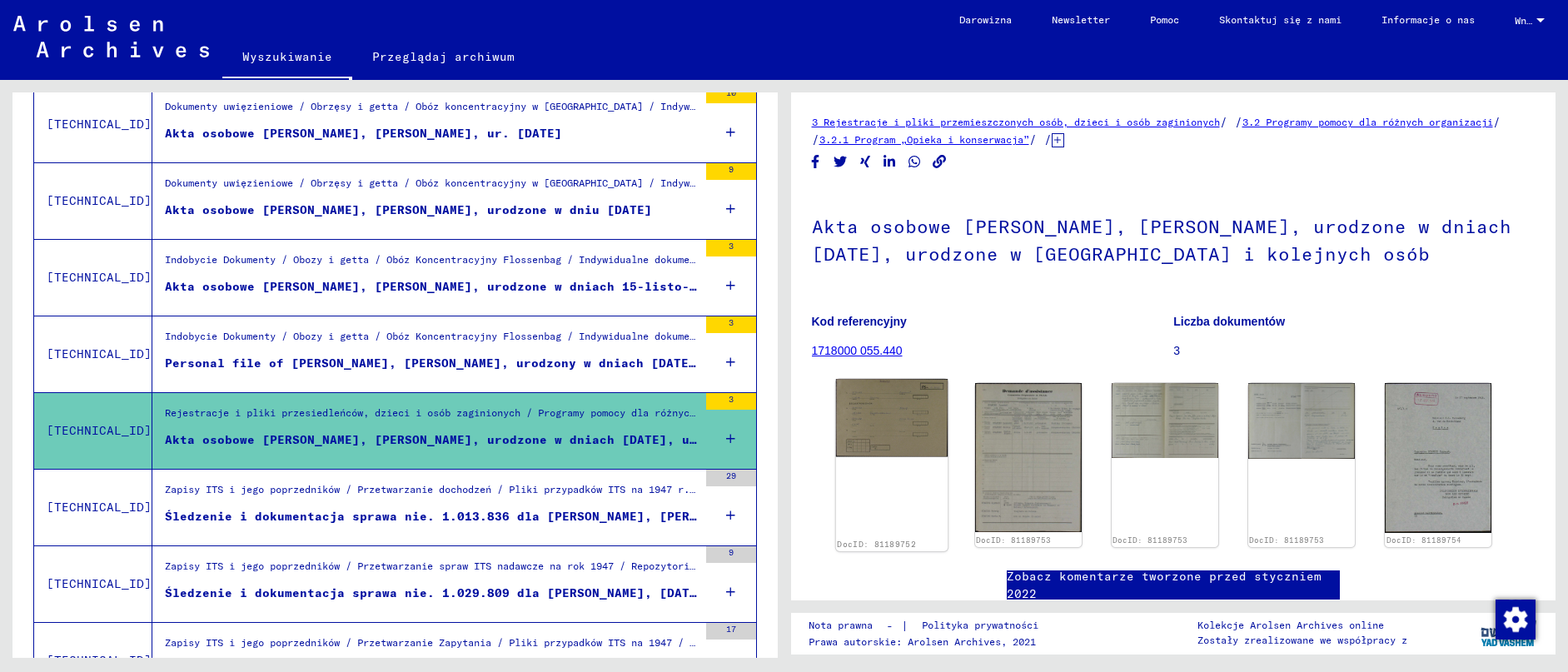
click at [874, 426] on img at bounding box center [890, 418] width 111 height 79
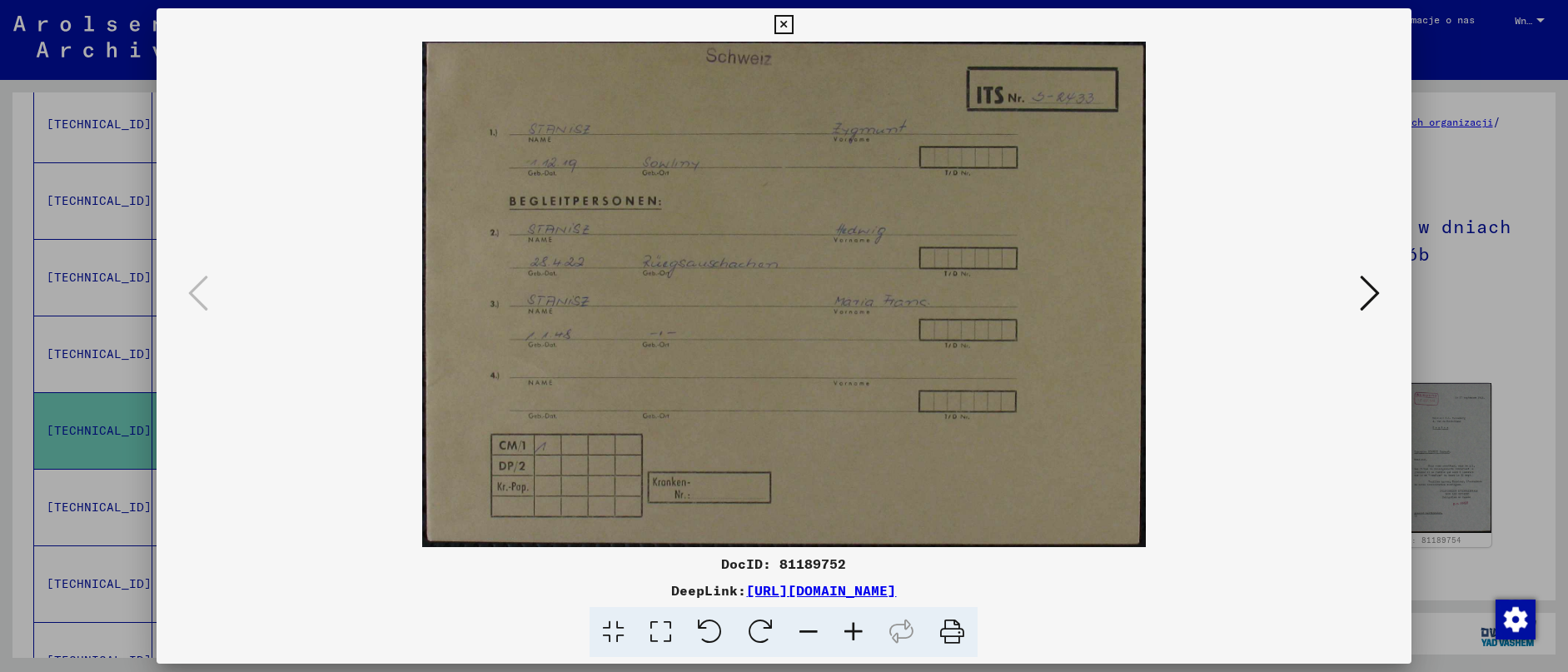
click at [1382, 279] on button at bounding box center [1370, 294] width 30 height 48
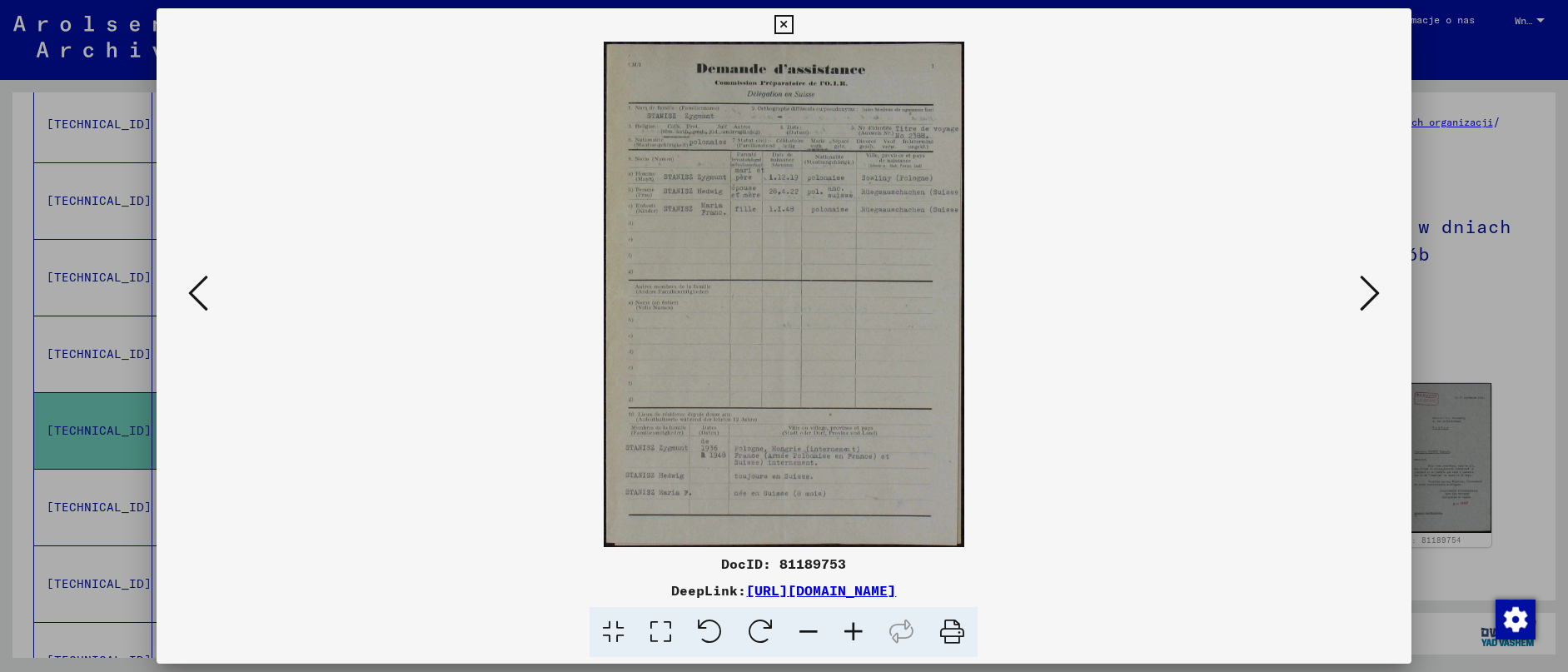
click at [798, 8] on button at bounding box center [784, 25] width 29 height 33
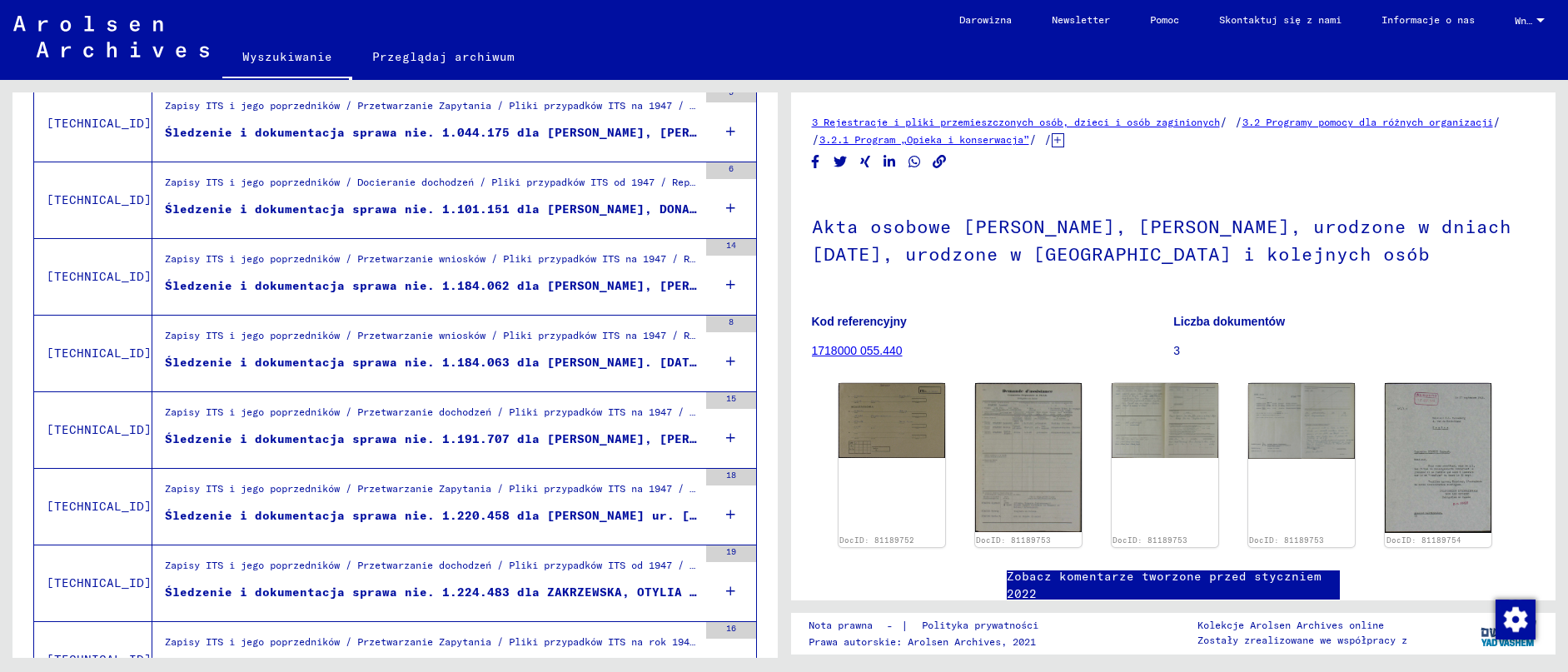
scroll to position [1403, 0]
click at [600, 525] on div "Śledzenie i dokumentacja sprawa nie. 1.220.458 dla [PERSON_NAME] ur. [DATE] lub…" at bounding box center [431, 517] width 533 height 18
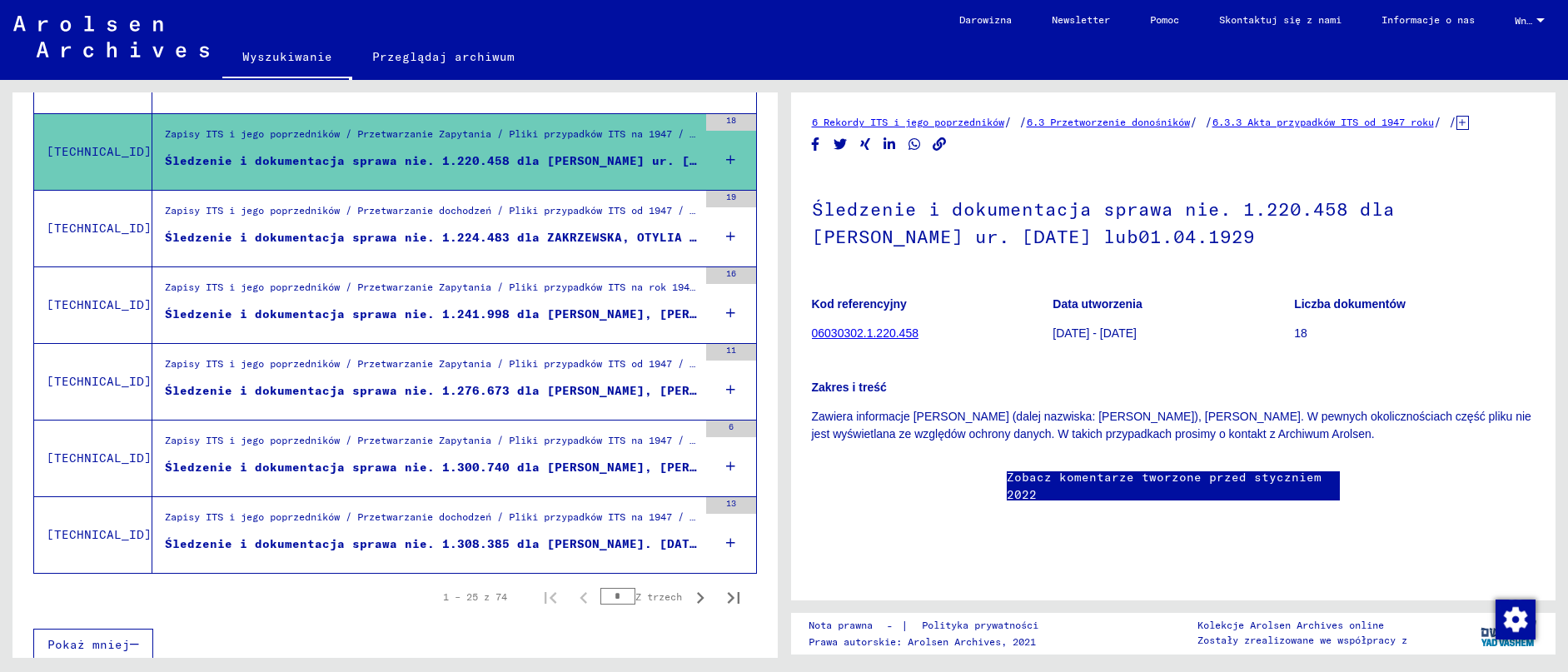
scroll to position [1772, 0]
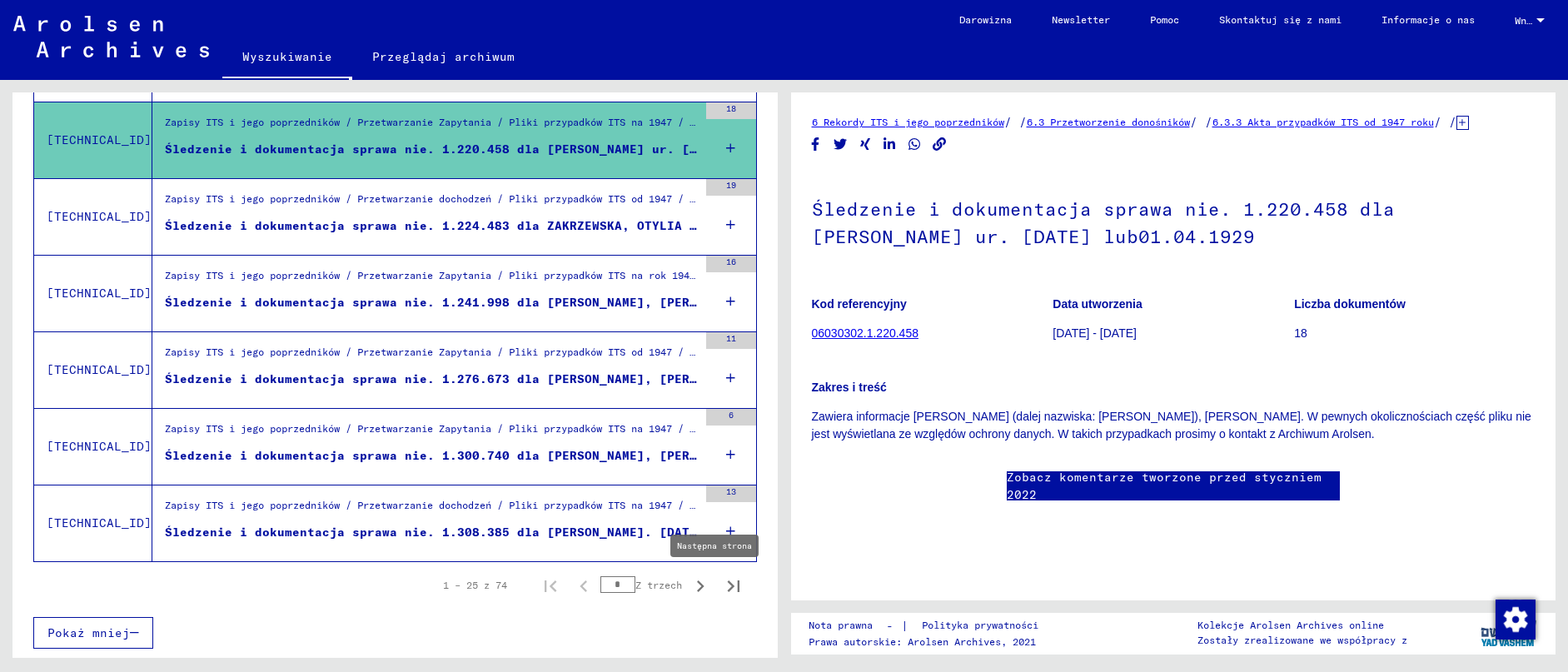
click at [699, 592] on icon "Następna strona" at bounding box center [700, 587] width 23 height 23
type input "*"
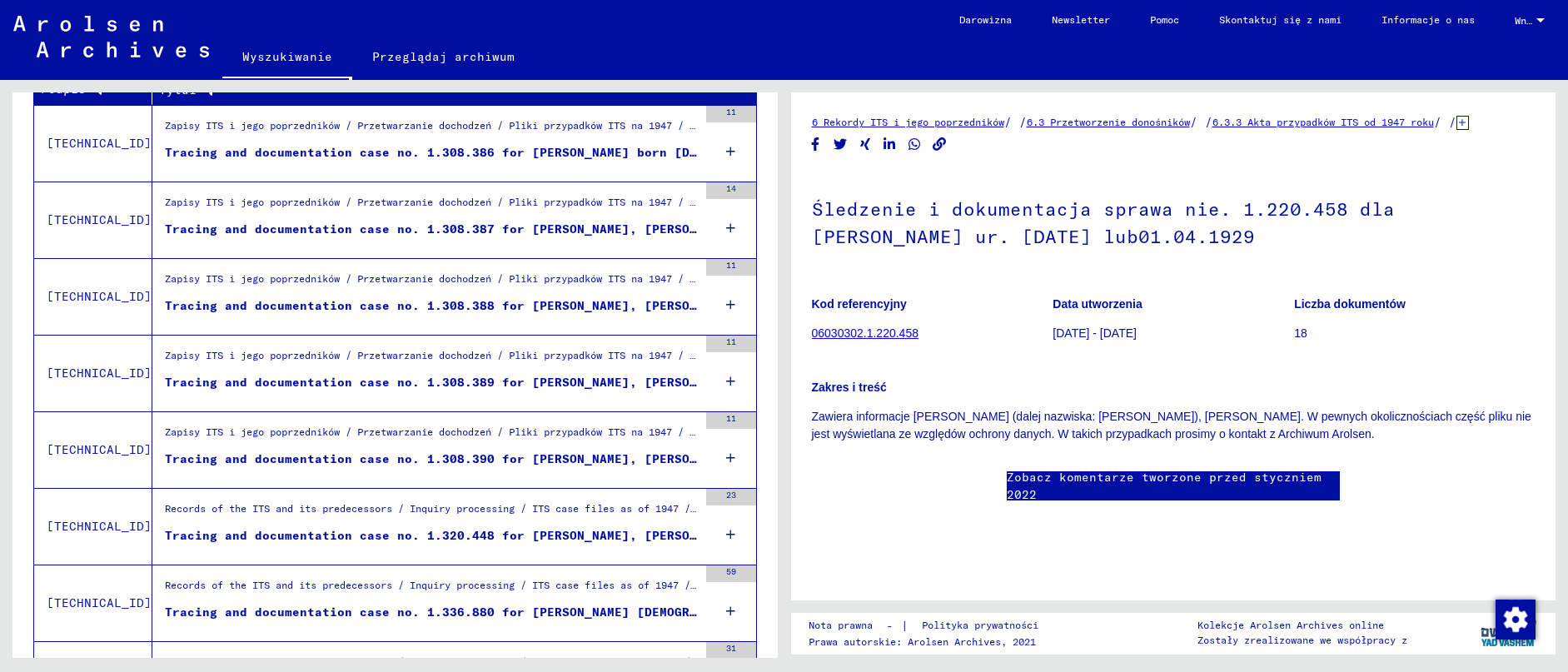
scroll to position [35, 0]
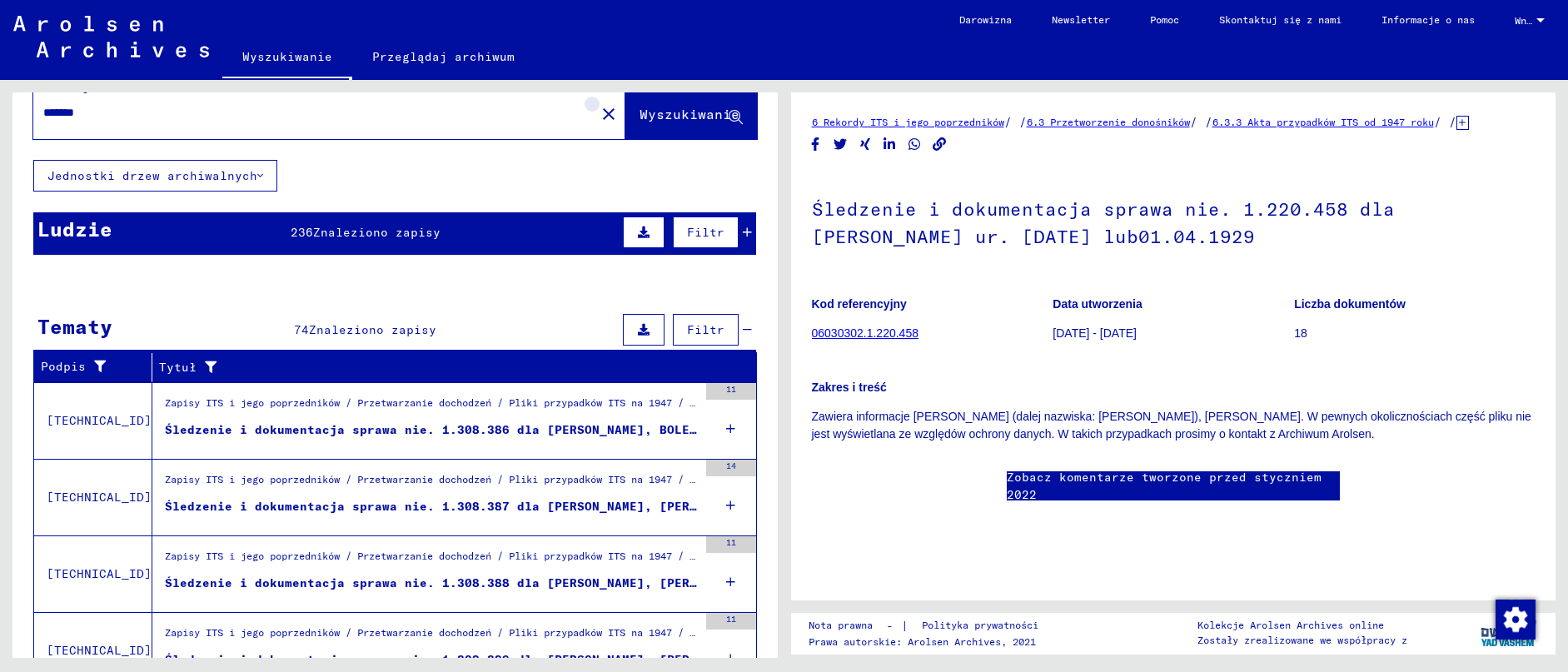
drag, startPoint x: 601, startPoint y: 115, endPoint x: 592, endPoint y: 116, distance: 9.1
click at [601, 115] on mat-icon "close" at bounding box center [609, 114] width 20 height 20
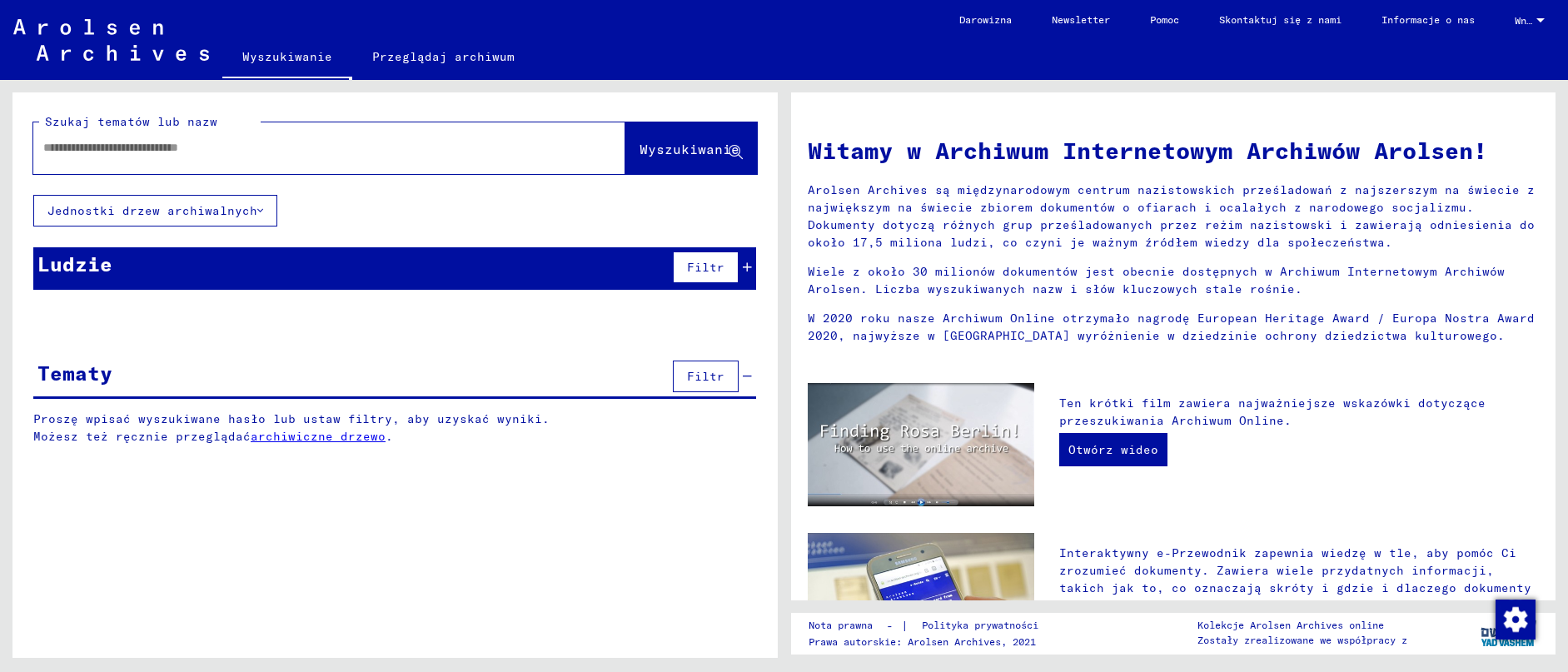
click at [369, 122] on div at bounding box center [330, 148] width 592 height 52
click at [297, 149] on input "text" at bounding box center [310, 147] width 532 height 18
type input "**********"
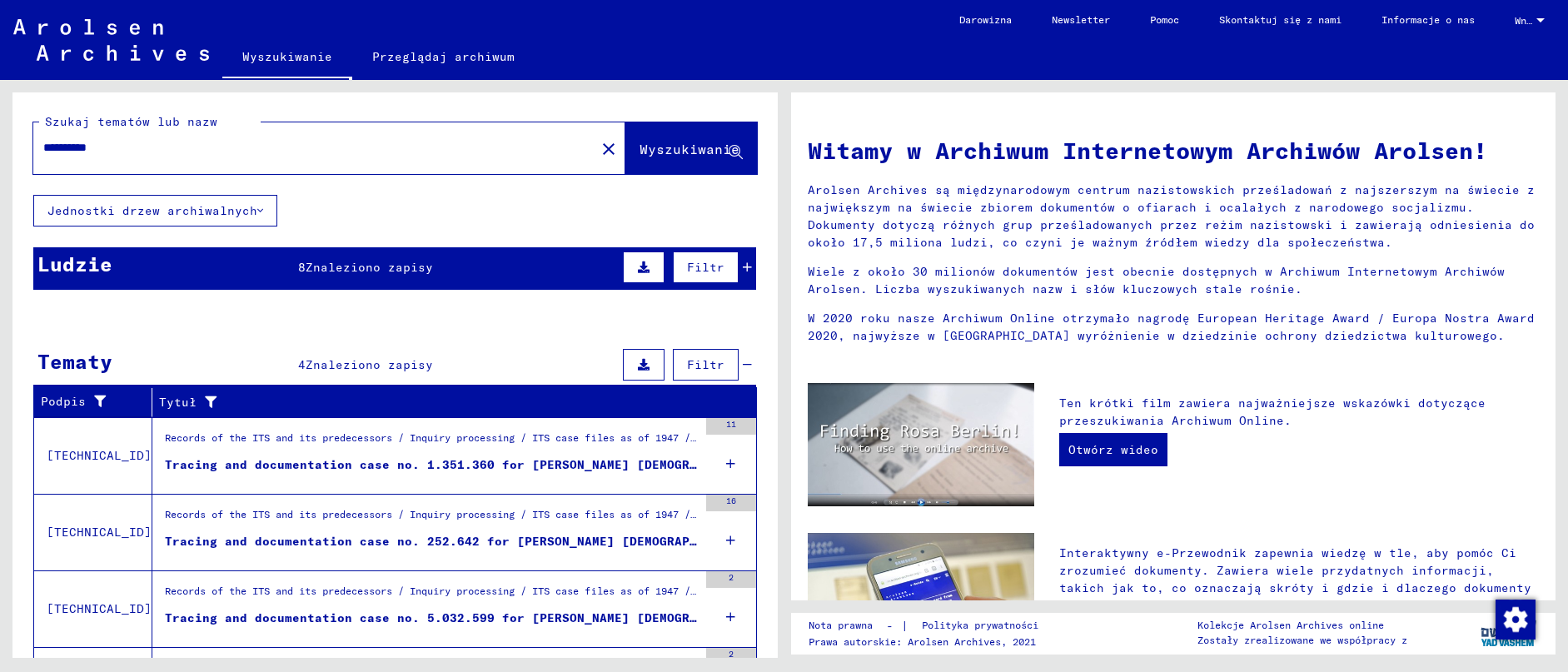
scroll to position [115, 0]
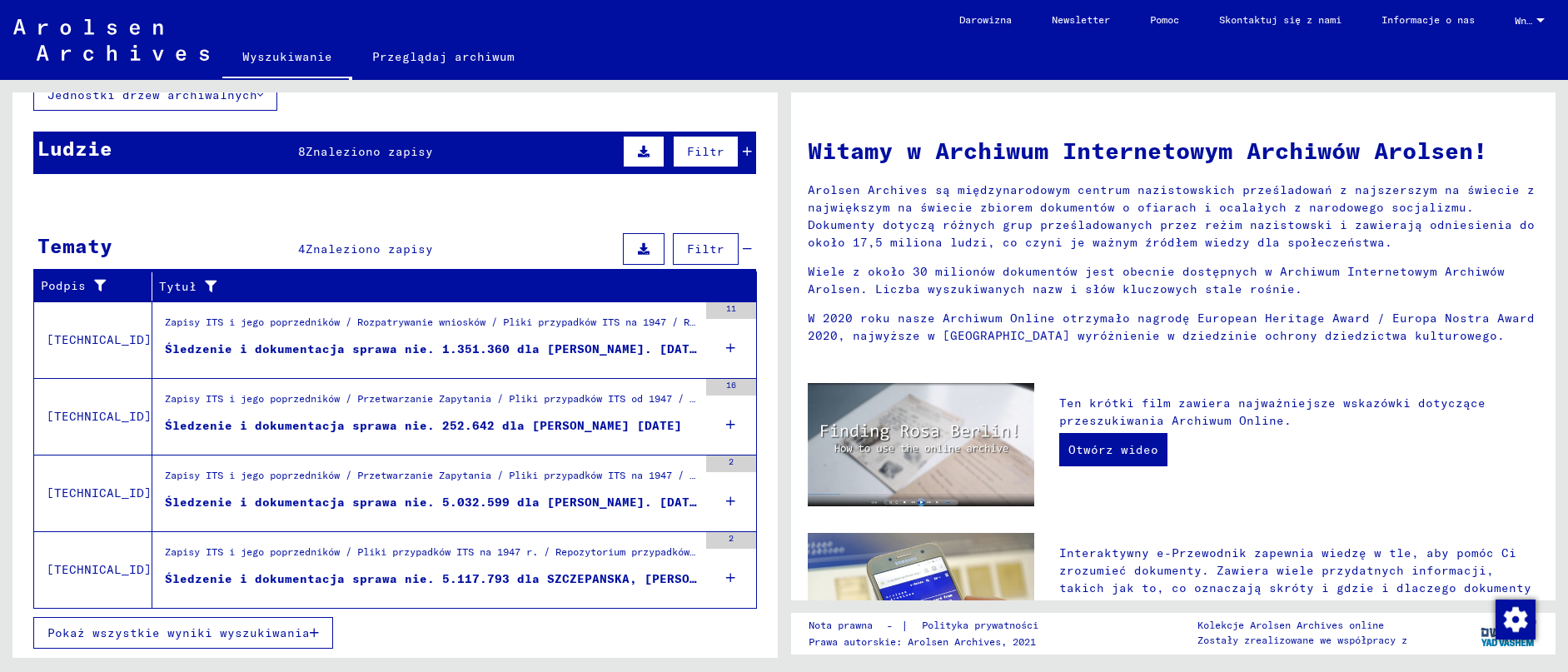
click at [295, 321] on div "Zapisy ITS i jego poprzedników / Rozpatrywanie wniosków / Pliki przypadków ITS …" at bounding box center [431, 326] width 533 height 23
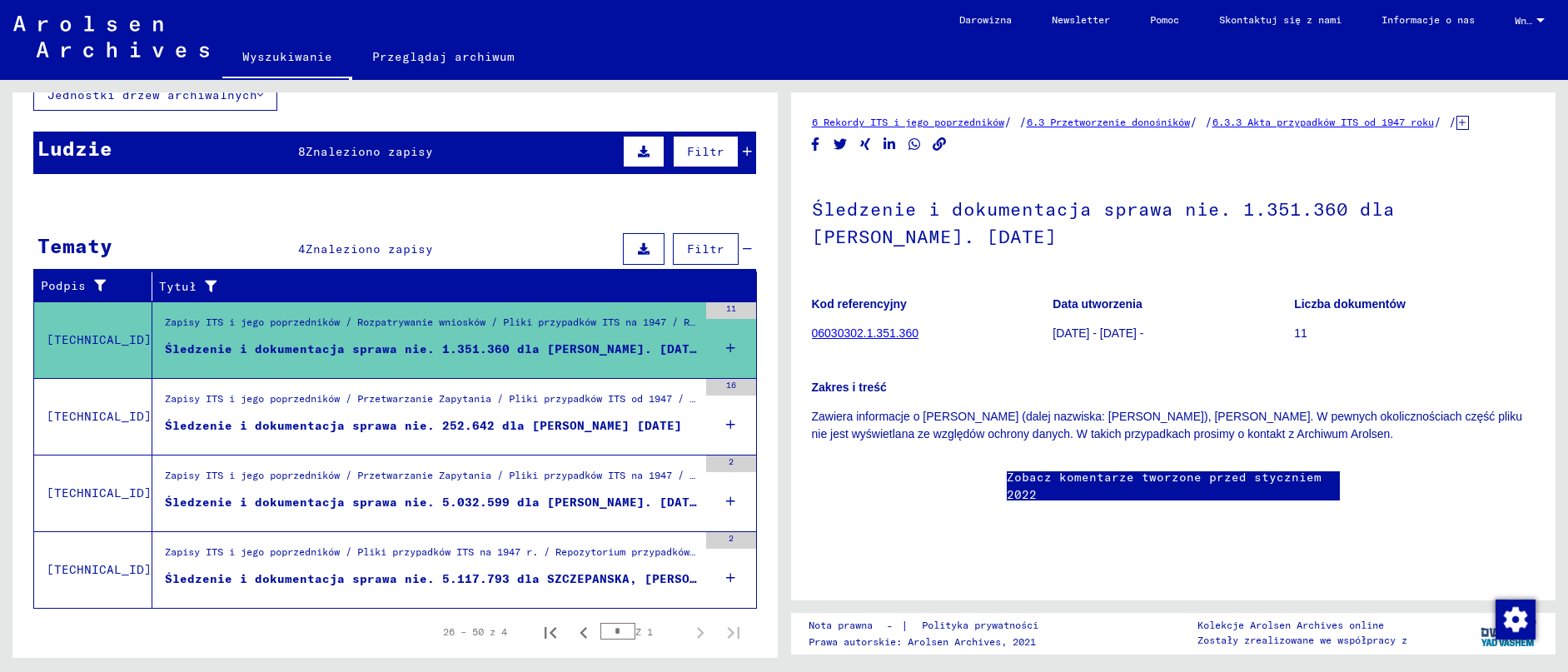
click at [345, 433] on div "Śledzenie i dokumentacja sprawa nie. 252.642 dla [PERSON_NAME] [DATE]" at bounding box center [423, 426] width 517 height 18
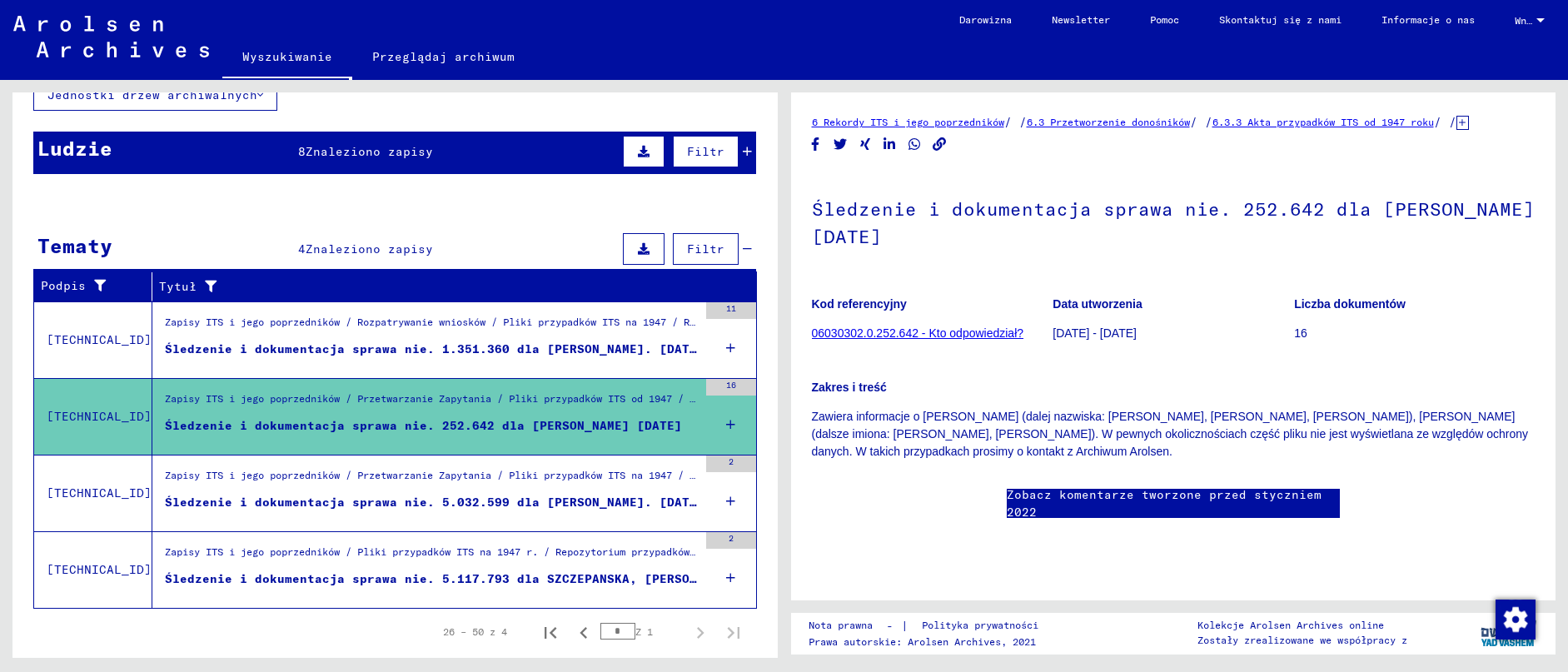
click at [327, 466] on button "Pokaż wszystkie wyniki wyszukiwania" at bounding box center [183, 454] width 300 height 32
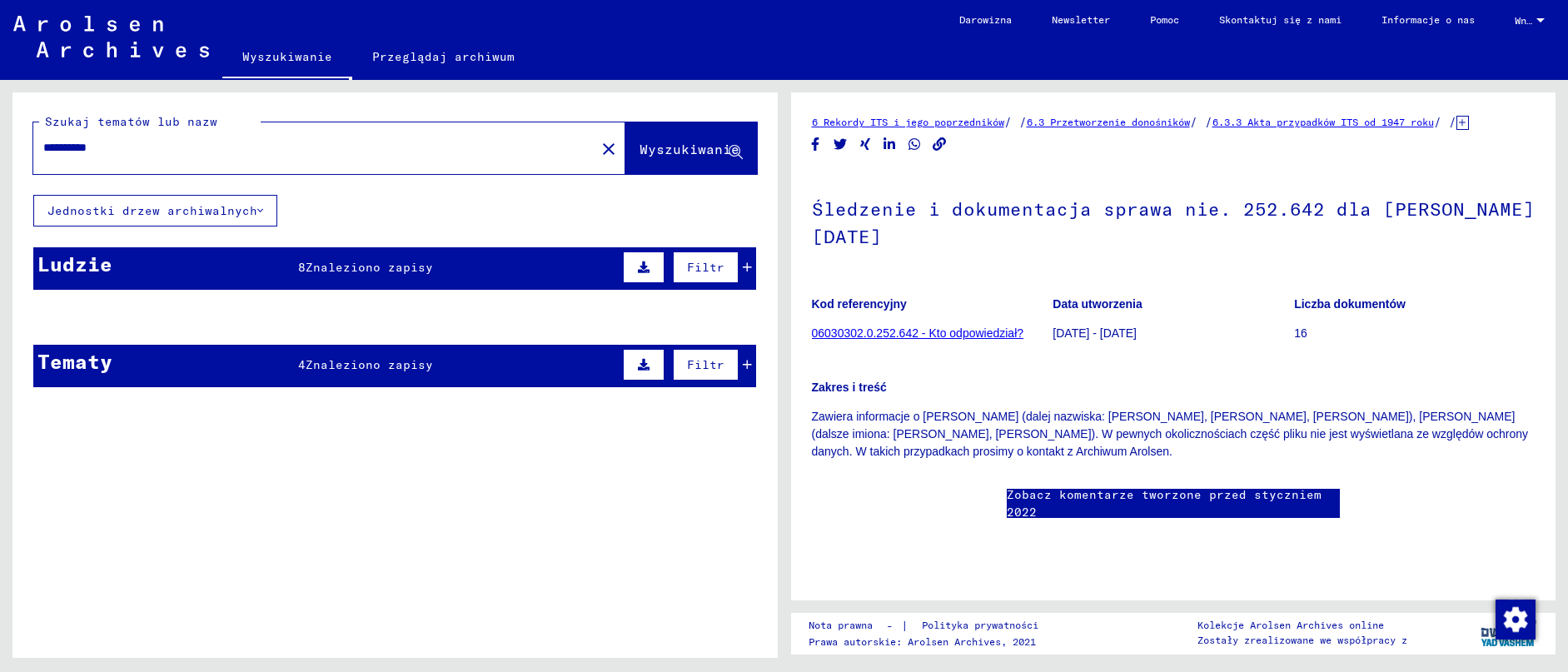
click at [361, 258] on div "Ludzie 8 Znaleziono zapisy Filtr" at bounding box center [395, 269] width 723 height 43
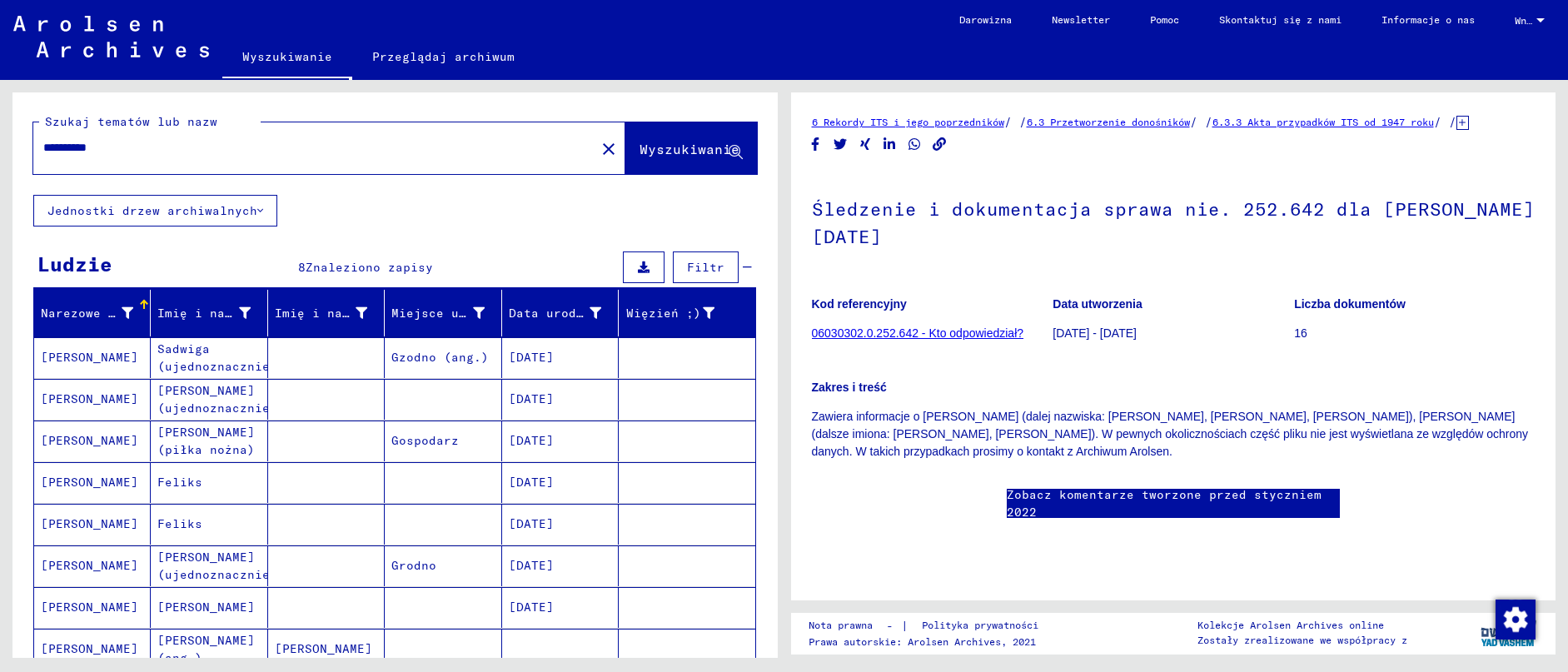
drag, startPoint x: 607, startPoint y: 150, endPoint x: 467, endPoint y: 151, distance: 140.0
click at [607, 150] on mat-icon "close" at bounding box center [609, 149] width 20 height 20
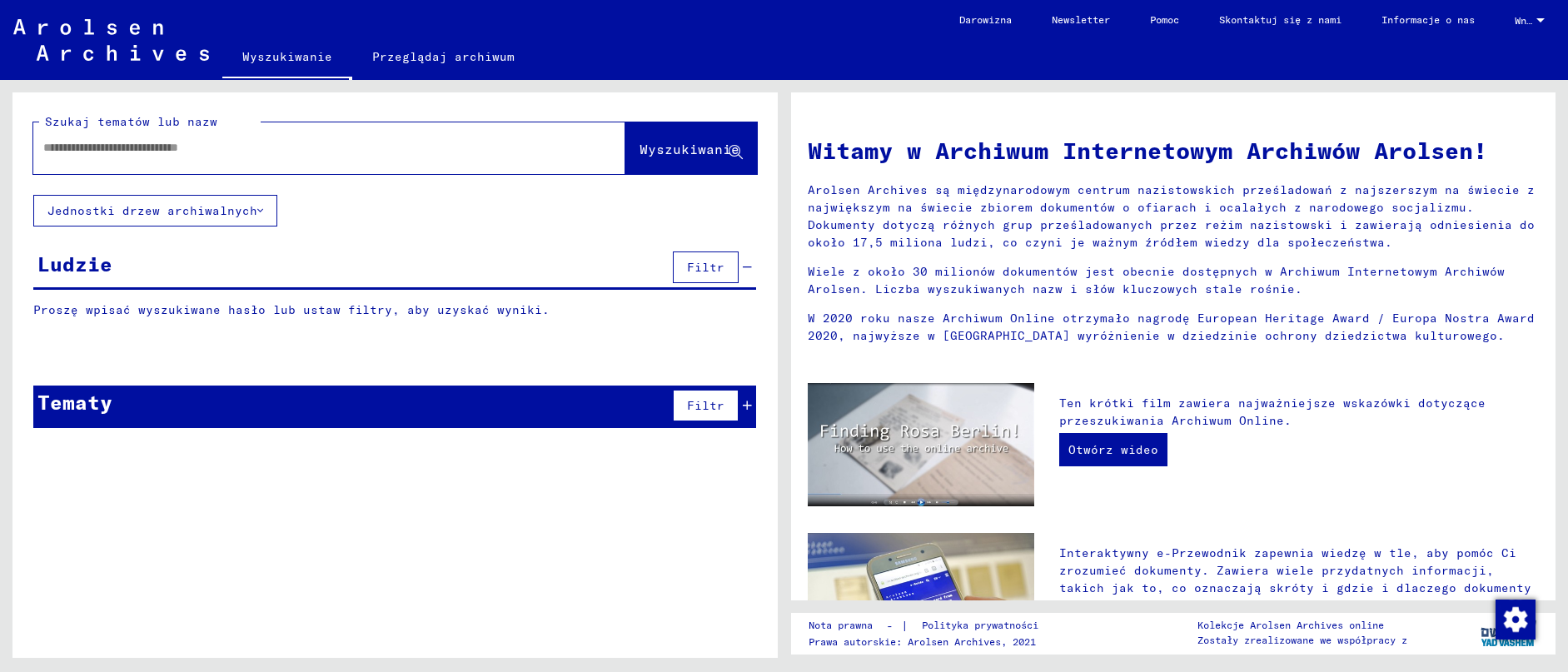
click at [245, 159] on div at bounding box center [305, 147] width 542 height 38
click at [245, 154] on input "text" at bounding box center [310, 147] width 532 height 18
type input "*********"
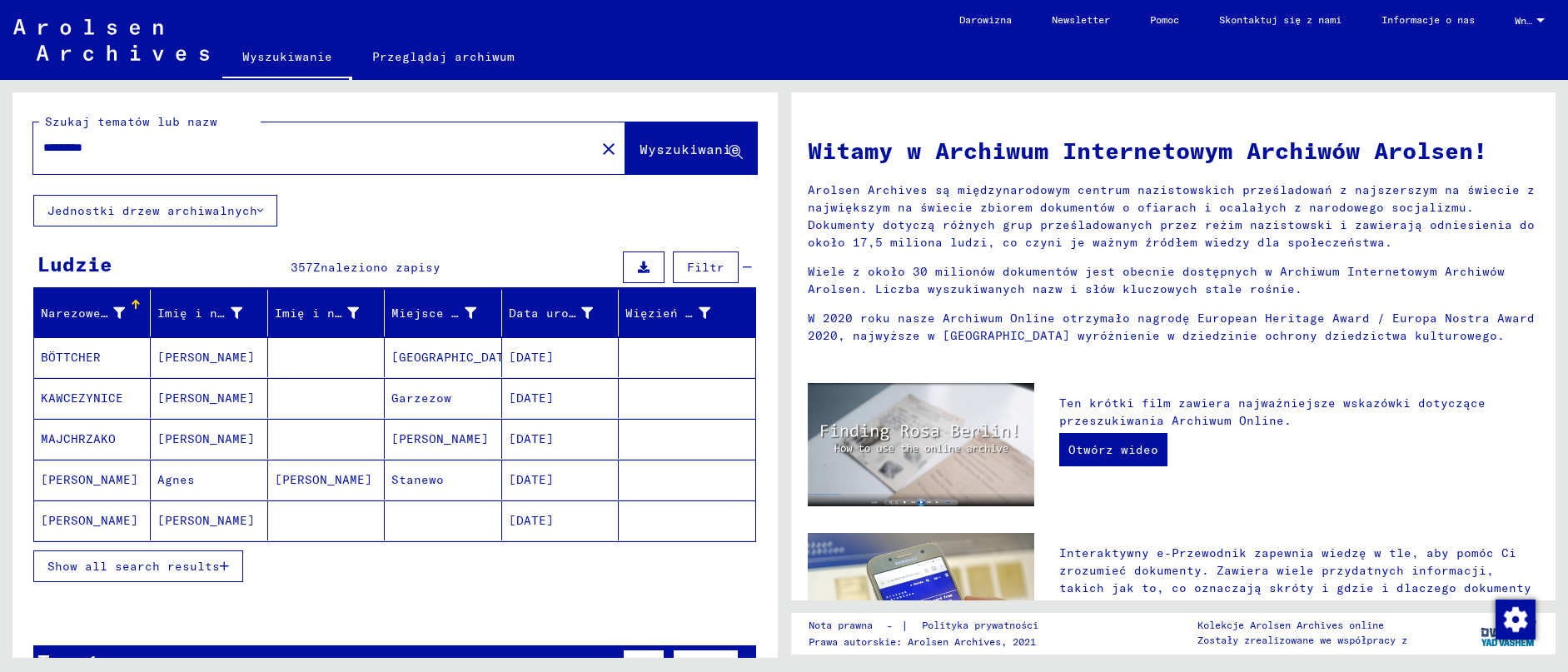
click at [186, 516] on mat-cell "[PERSON_NAME]" at bounding box center [208, 521] width 116 height 40
click at [185, 521] on mat-cell "[PERSON_NAME]" at bounding box center [208, 521] width 116 height 40
click at [34, 510] on mat-cell "[PERSON_NAME]" at bounding box center [92, 521] width 116 height 40
click at [57, 485] on mat-cell "[PERSON_NAME]" at bounding box center [92, 480] width 116 height 40
click at [76, 433] on mat-cell "MAJCHRZAKO" at bounding box center [92, 439] width 116 height 40
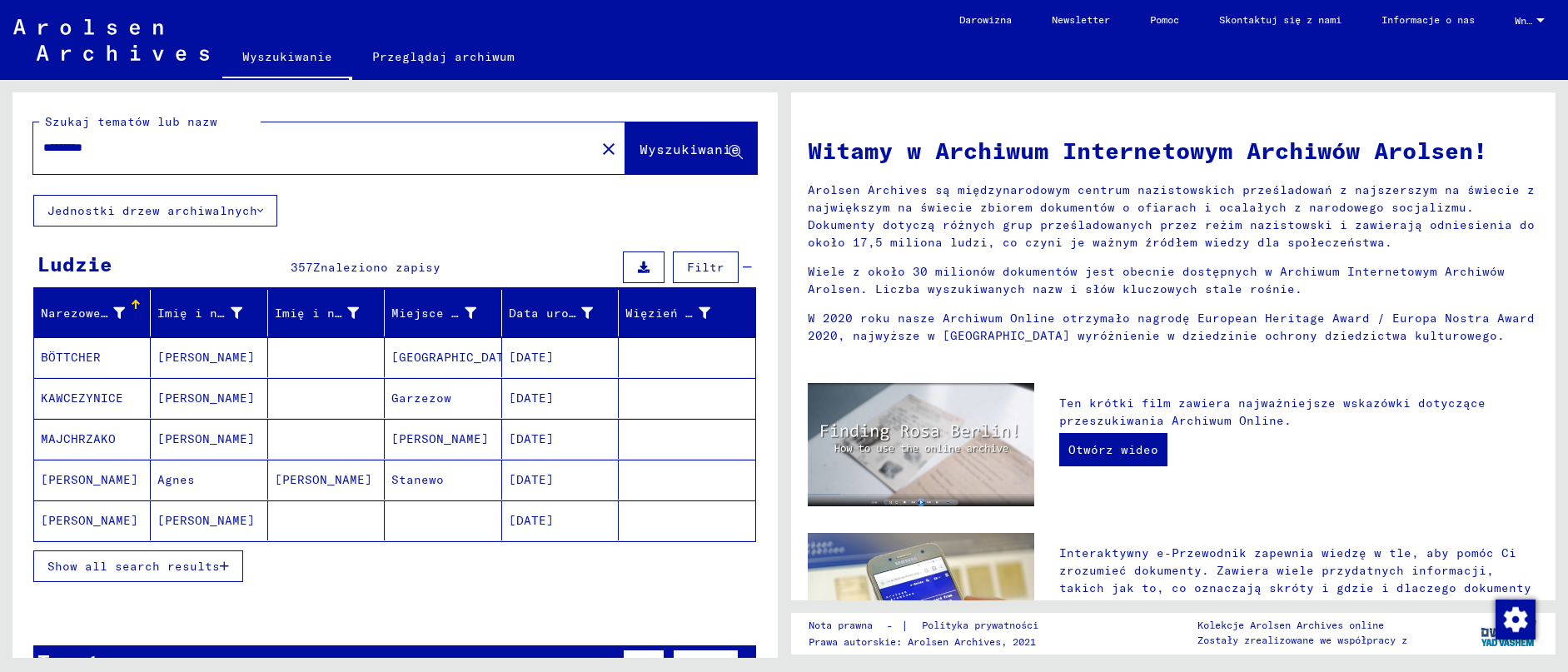
click at [81, 403] on mat-cell "KAWCEZYNICE" at bounding box center [92, 398] width 116 height 40
click at [82, 331] on mat-header-cell "Narezowe nazwisko" at bounding box center [92, 313] width 116 height 47
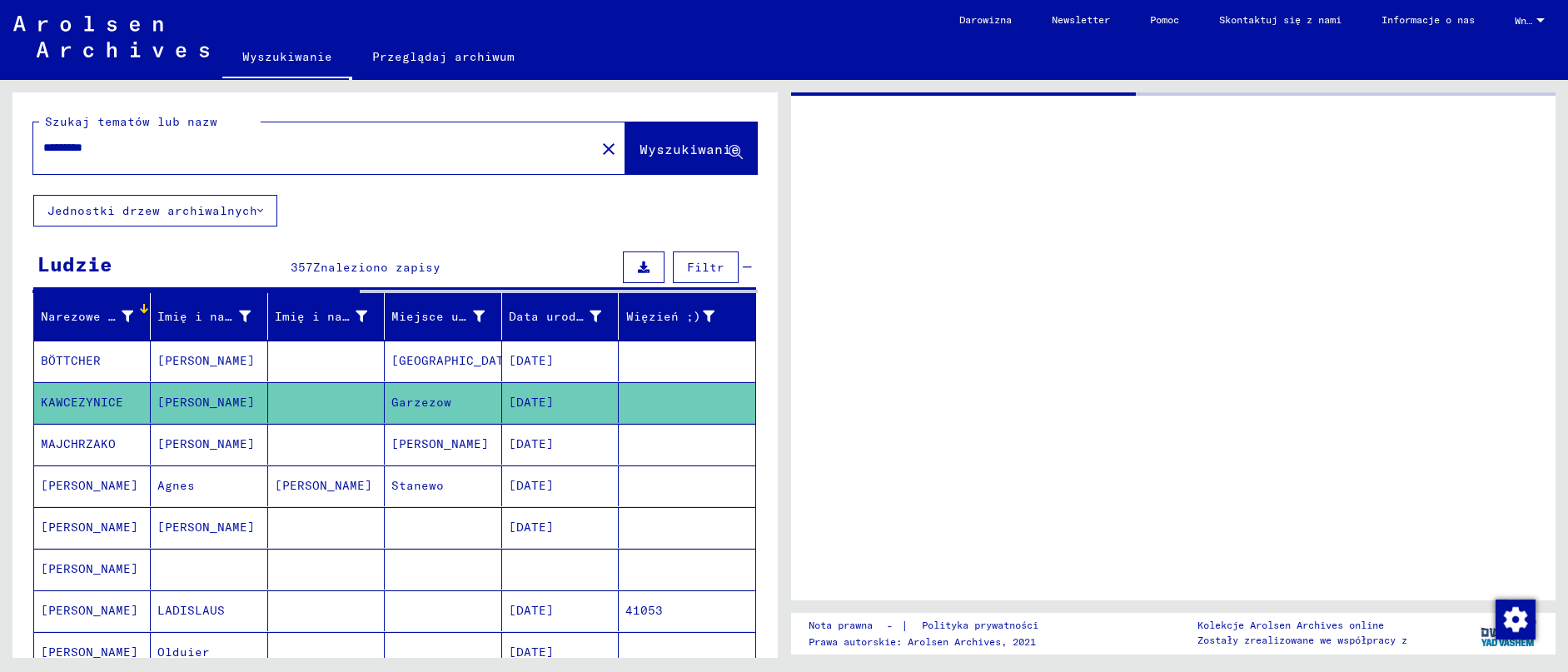
click at [87, 355] on mat-cell "BÖTTCHER" at bounding box center [92, 361] width 116 height 41
click at [423, 365] on mat-cell "[GEOGRAPHIC_DATA]" at bounding box center [443, 361] width 116 height 41
click at [428, 351] on mat-cell "[GEOGRAPHIC_DATA]" at bounding box center [443, 361] width 116 height 41
click at [177, 563] on mat-cell at bounding box center [208, 569] width 116 height 41
click at [161, 569] on mat-cell at bounding box center [208, 569] width 116 height 41
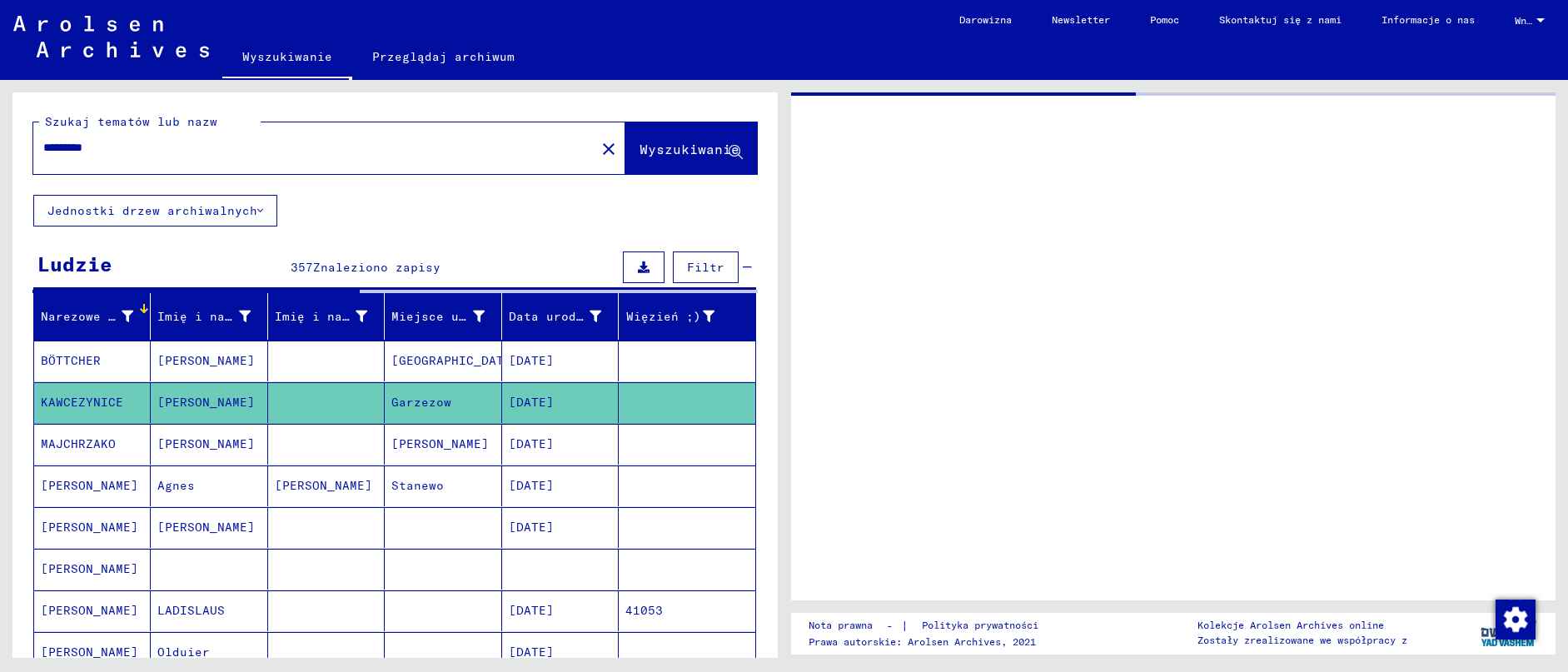
click at [97, 554] on mat-cell "[PERSON_NAME]" at bounding box center [92, 569] width 116 height 41
click at [515, 405] on mat-cell "[DATE]" at bounding box center [560, 403] width 116 height 41
click at [1529, 24] on span "Wnęce się" at bounding box center [1524, 21] width 18 height 12
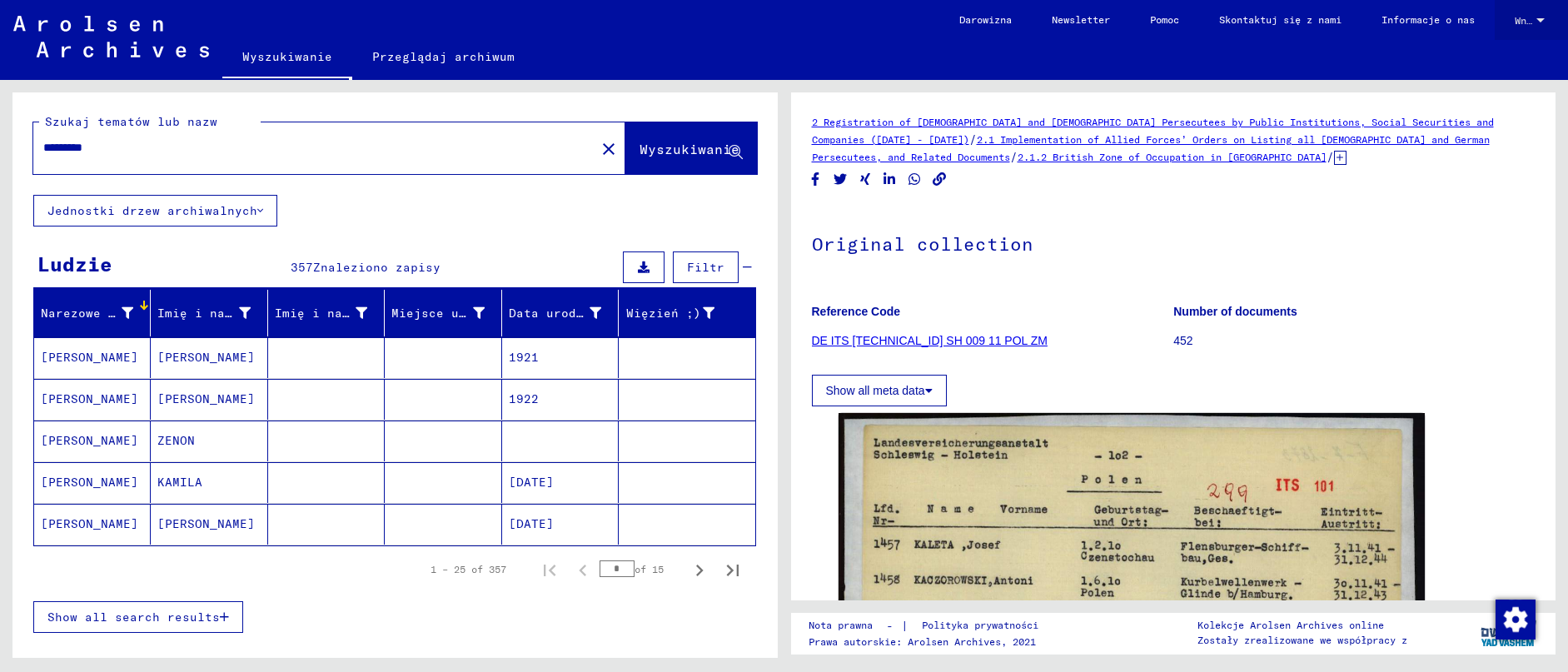
click at [436, 337] on mat-cell at bounding box center [443, 357] width 116 height 41
click at [197, 379] on mat-cell "[PERSON_NAME]" at bounding box center [208, 399] width 116 height 41
click at [191, 379] on mat-cell "[PERSON_NAME]" at bounding box center [208, 399] width 116 height 41
click at [187, 421] on mat-cell "ZENON" at bounding box center [208, 441] width 116 height 41
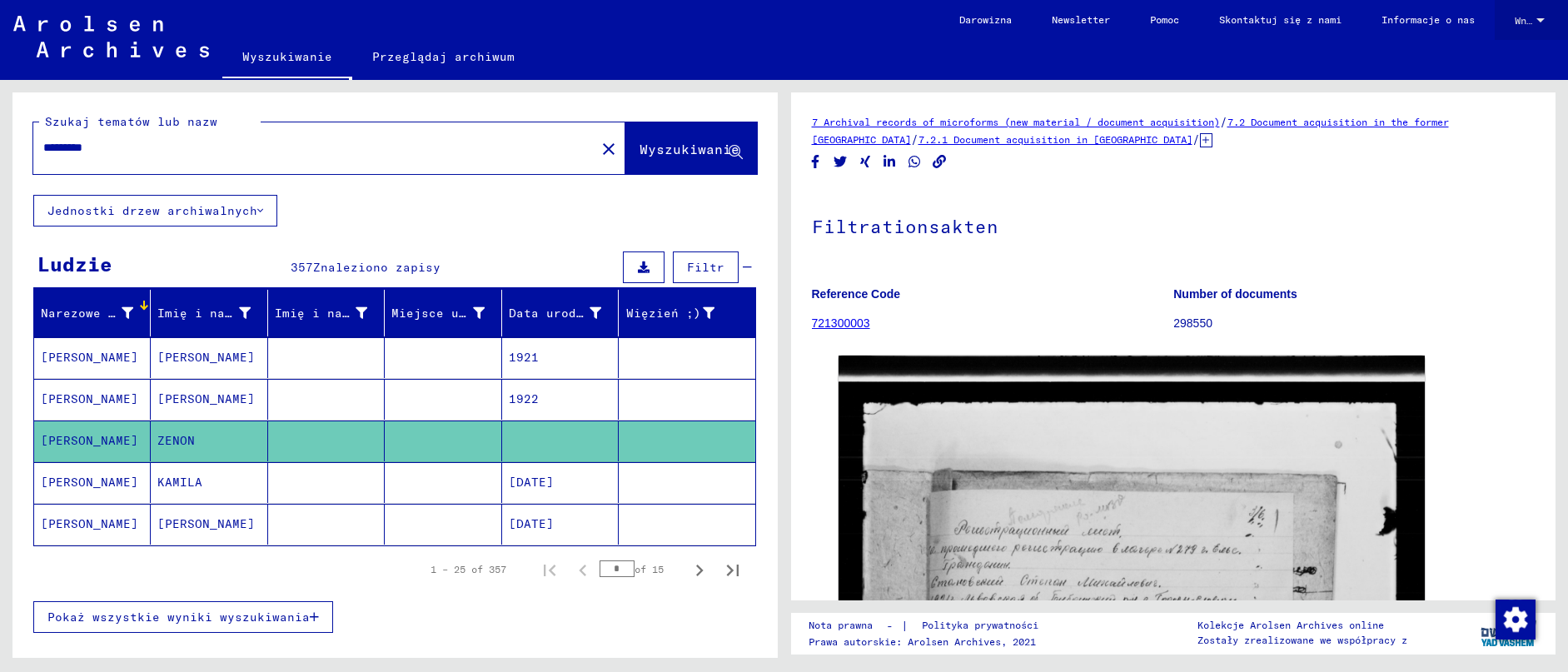
scroll to position [73, 0]
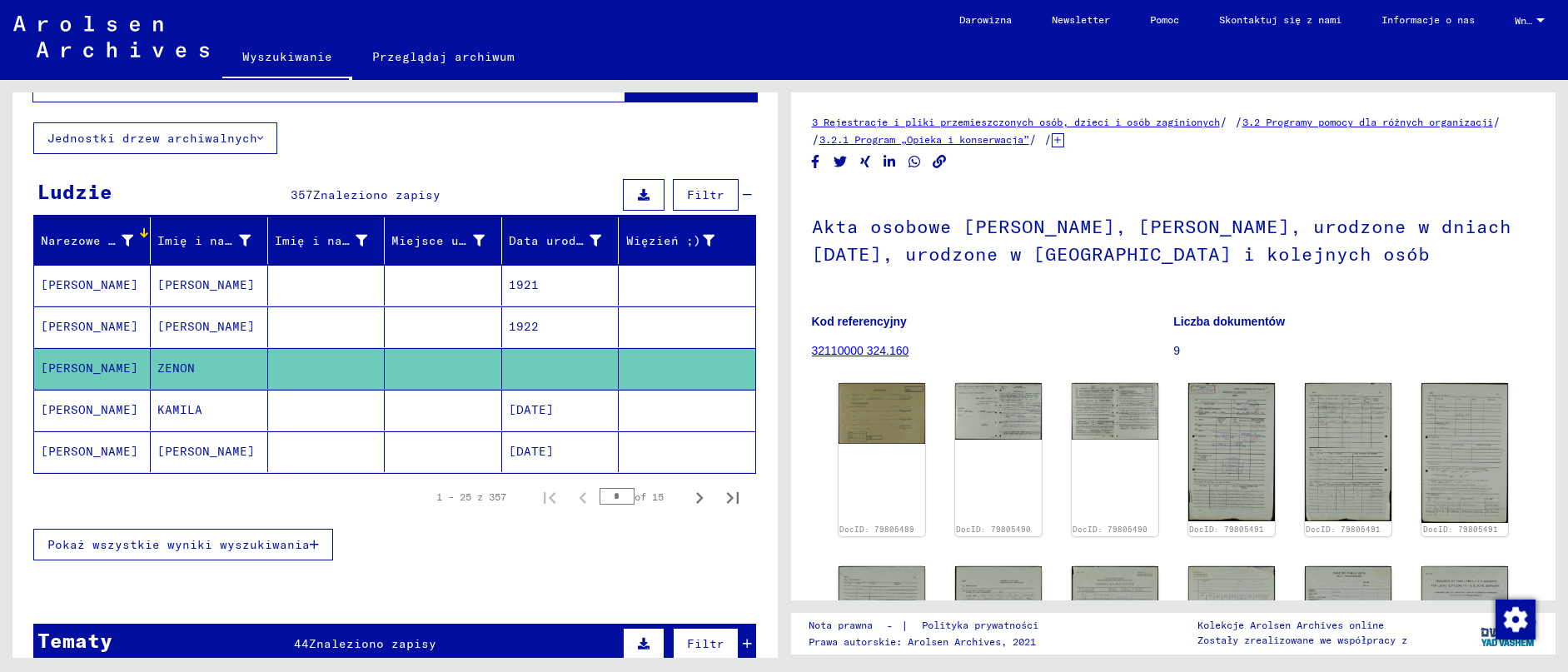
click at [928, 425] on div "DocID: 79805489 DocID: 79805490 DocID: 79805490 DocID: 79805491 DocID: 79805491…" at bounding box center [1173, 644] width 684 height 536
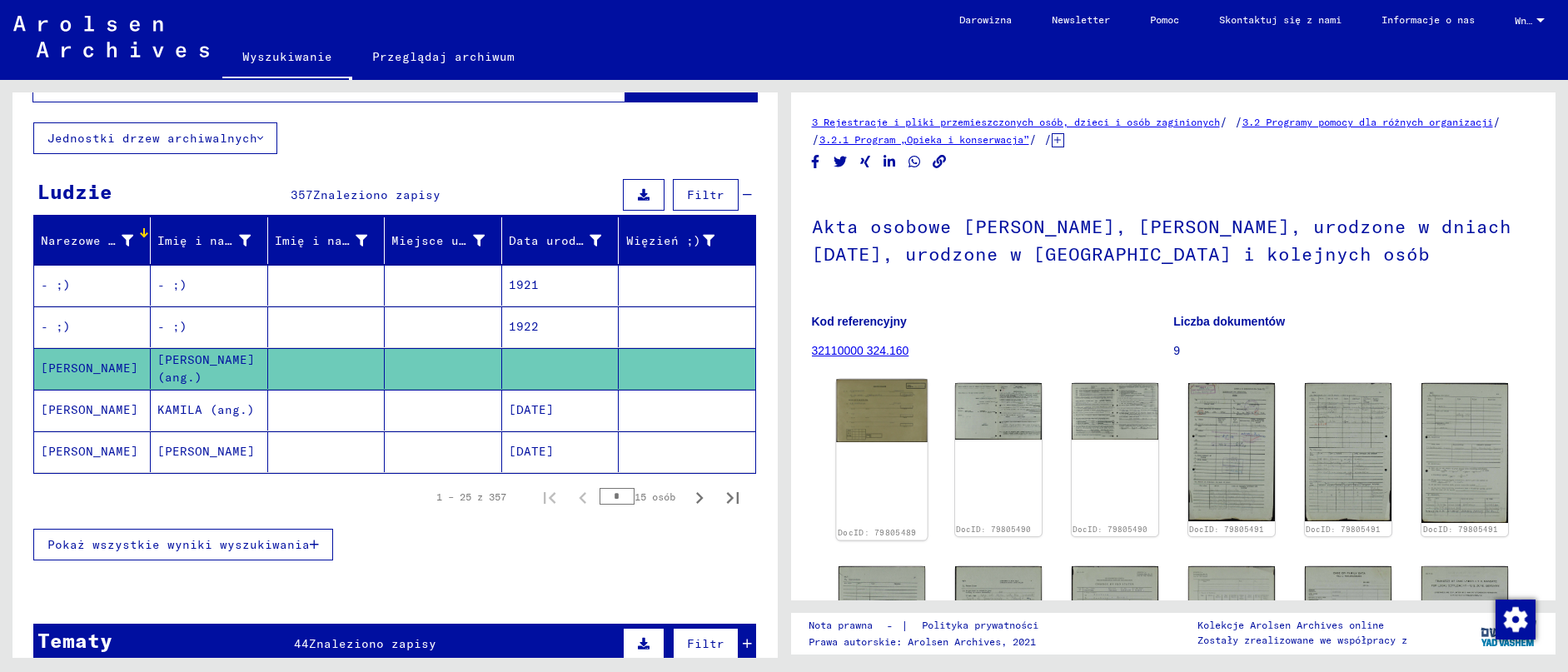
click at [908, 425] on img at bounding box center [881, 412] width 90 height 64
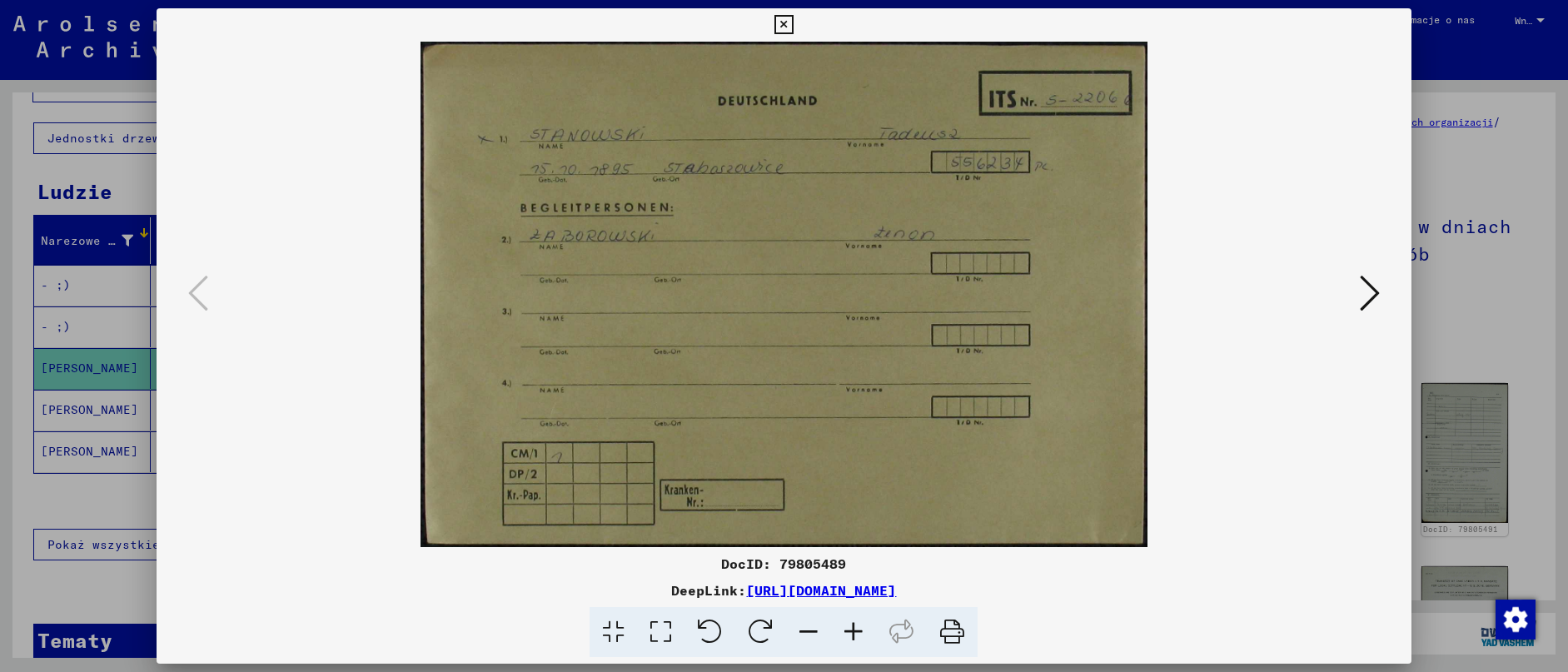
click at [793, 24] on icon at bounding box center [784, 25] width 19 height 20
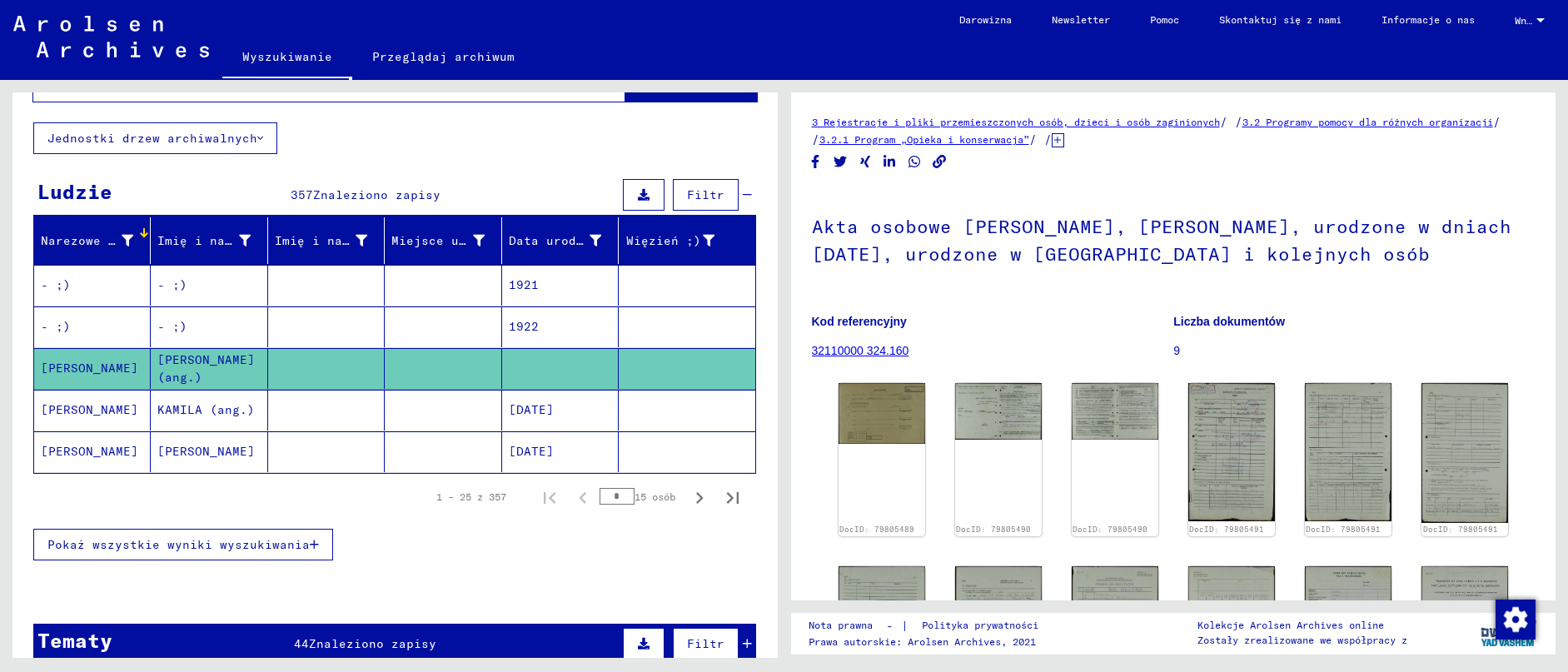
scroll to position [0, 0]
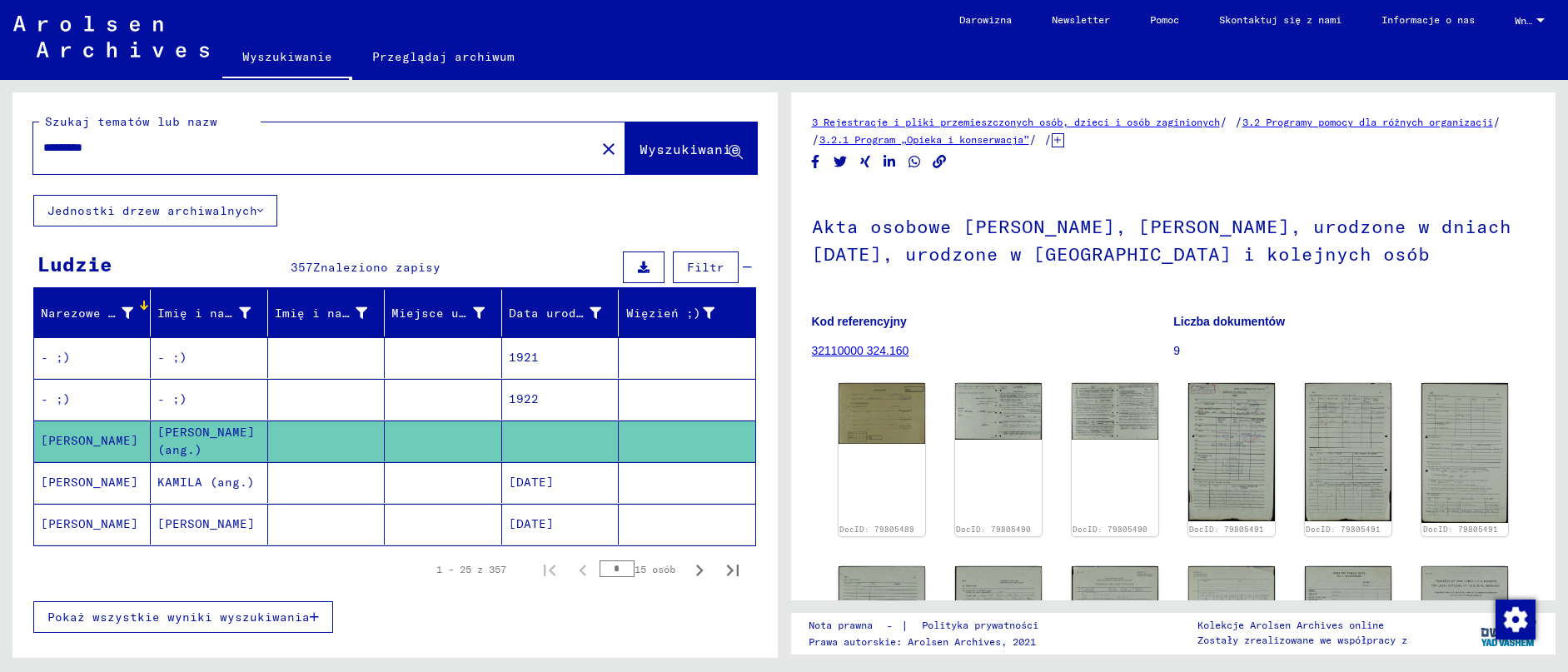
click at [703, 156] on span "Wyszukiwanie" at bounding box center [689, 149] width 100 height 17
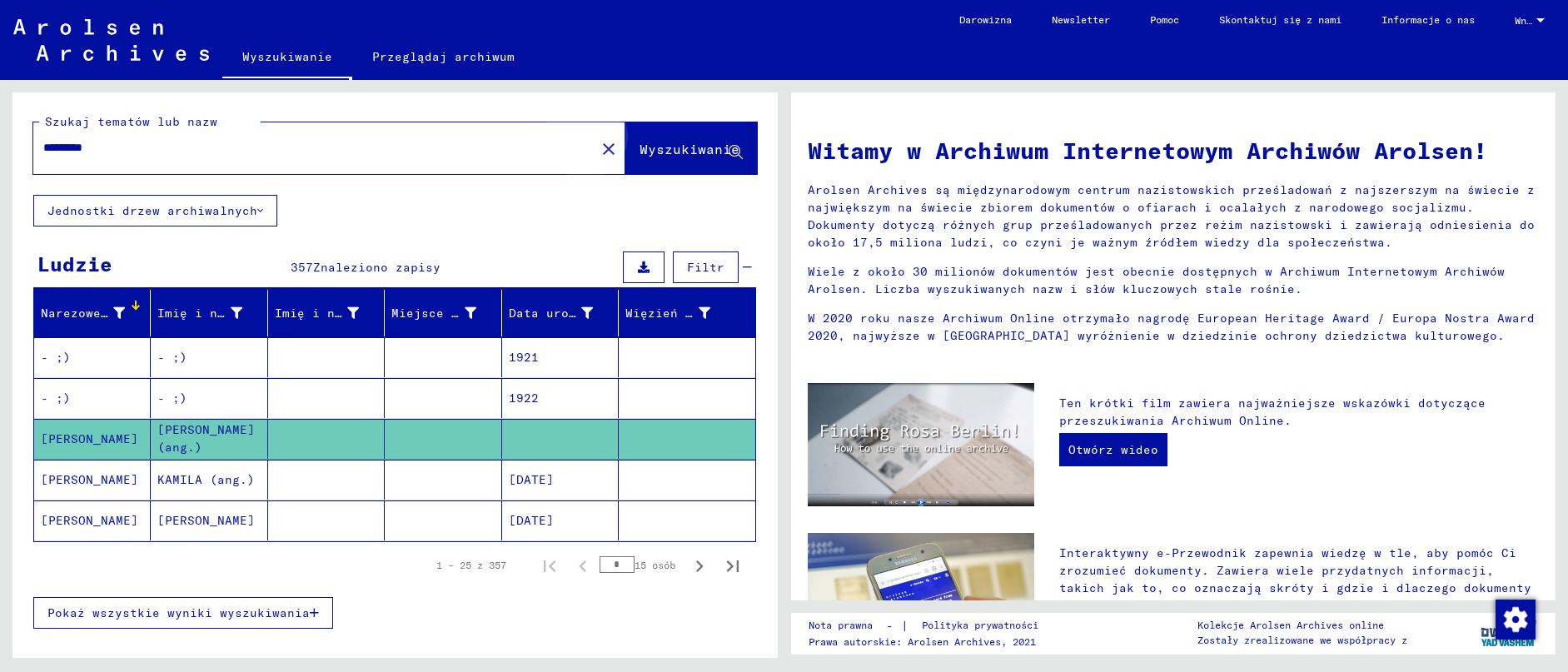
click at [703, 156] on span "Wyszukiwanie" at bounding box center [689, 149] width 100 height 17
click at [362, 456] on mat-cell at bounding box center [325, 439] width 116 height 40
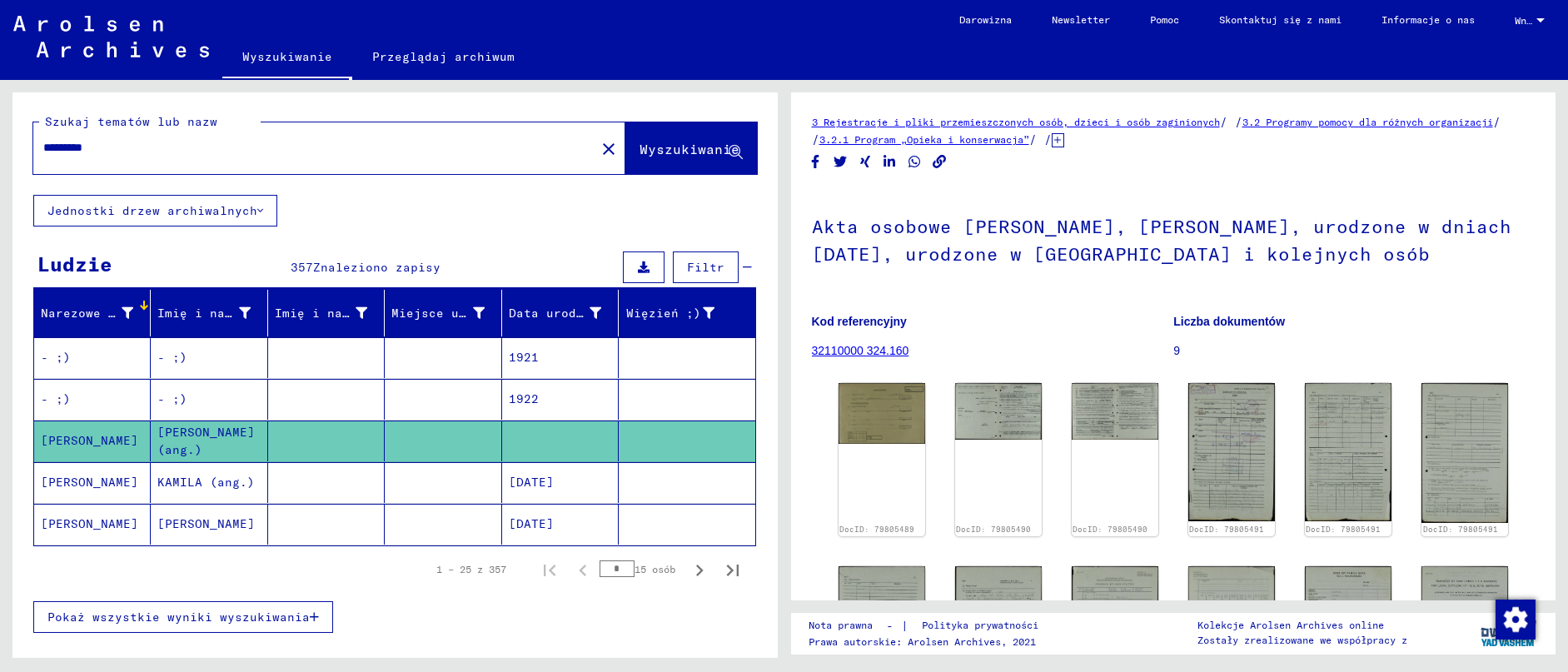
click at [334, 486] on mat-cell at bounding box center [325, 482] width 116 height 41
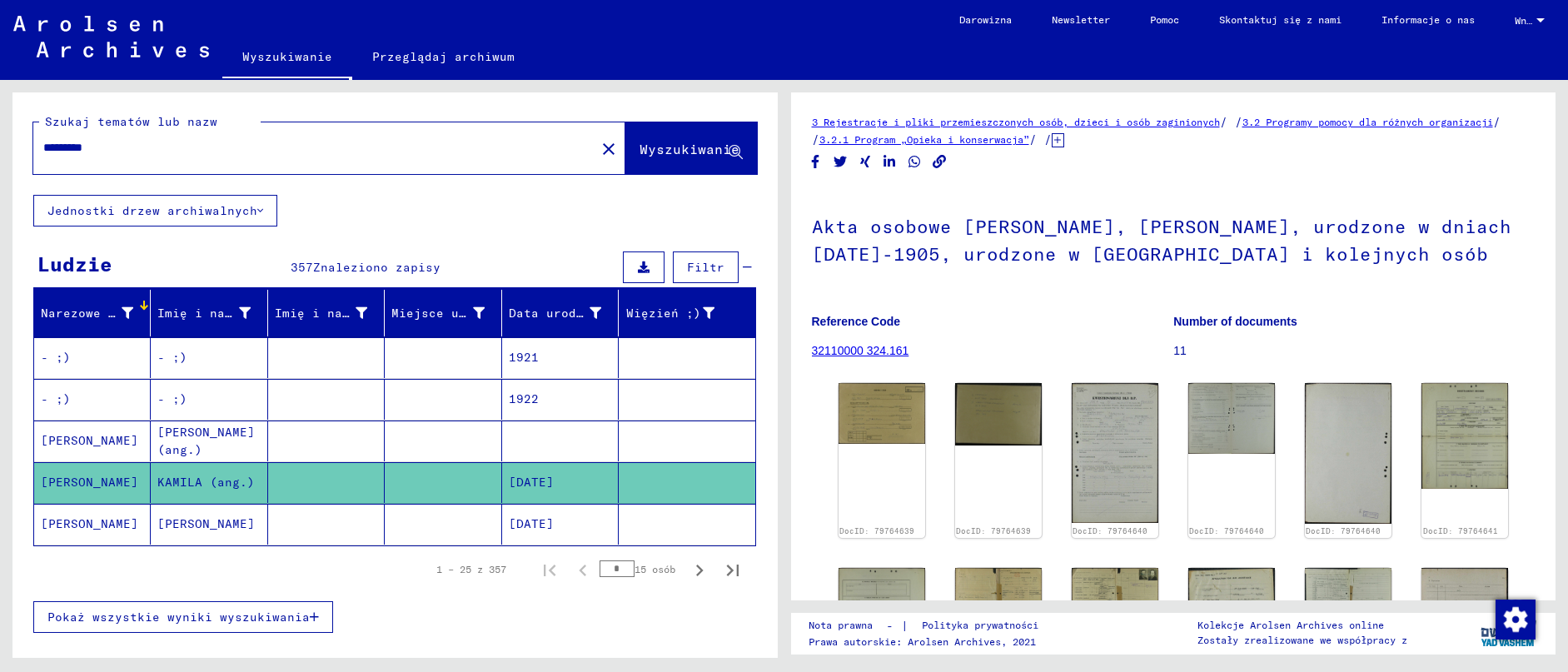
click at [254, 614] on span "Pokaż wszystkie wyniki wyszukiwania" at bounding box center [178, 618] width 262 height 15
